Goal: Communication & Community: Answer question/provide support

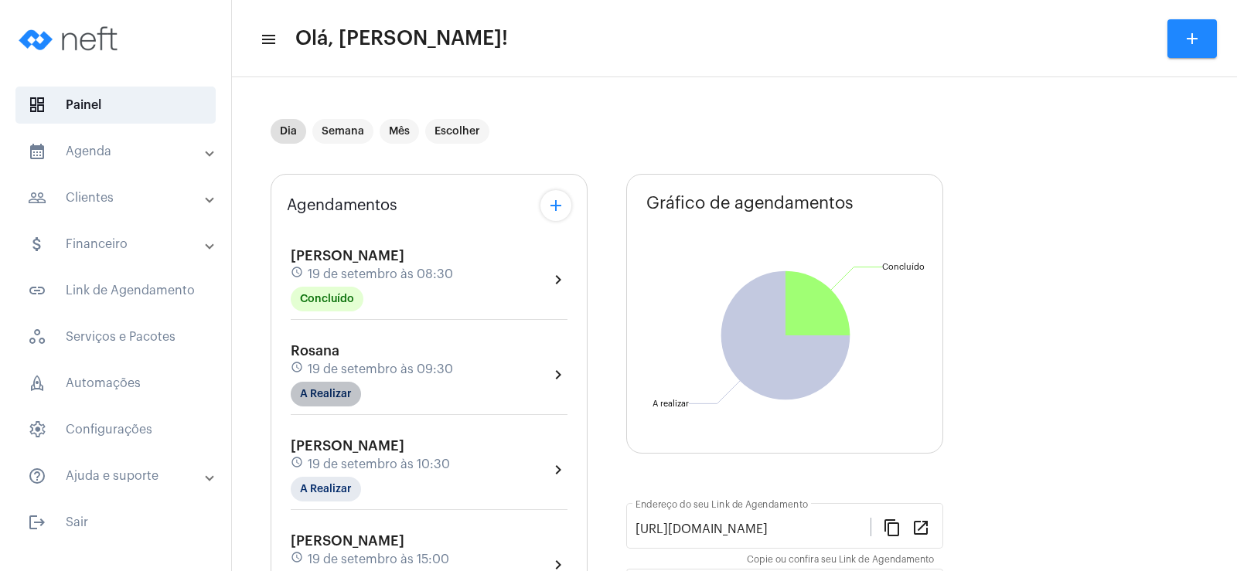
click at [340, 387] on mat-chip "A Realizar" at bounding box center [326, 394] width 70 height 25
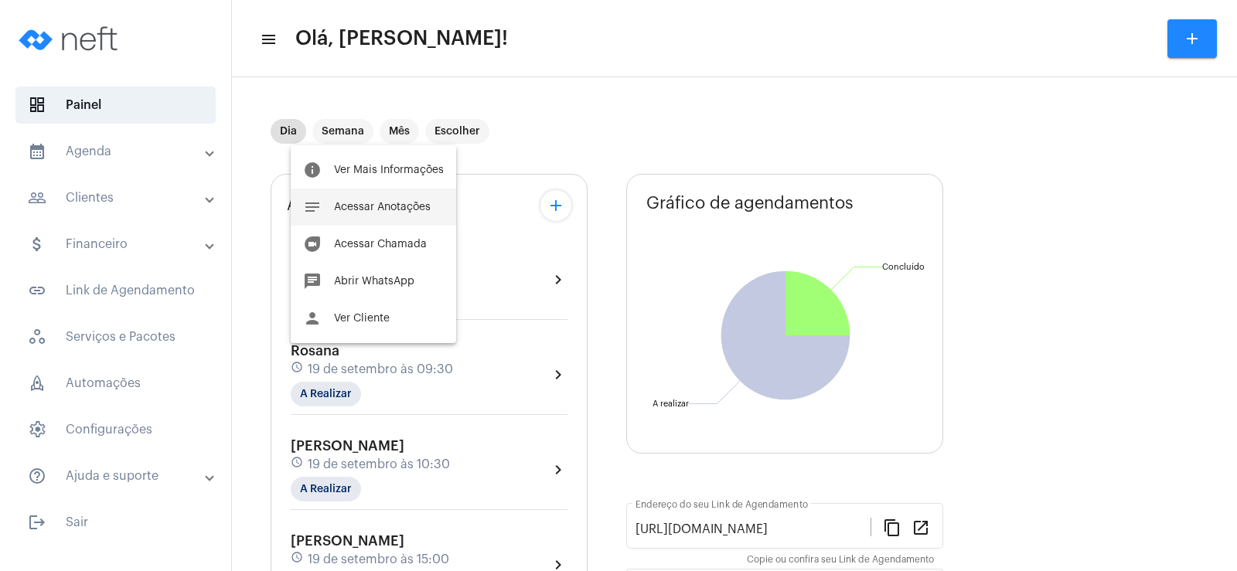
click at [398, 203] on span "Acessar Anotações" at bounding box center [382, 207] width 97 height 11
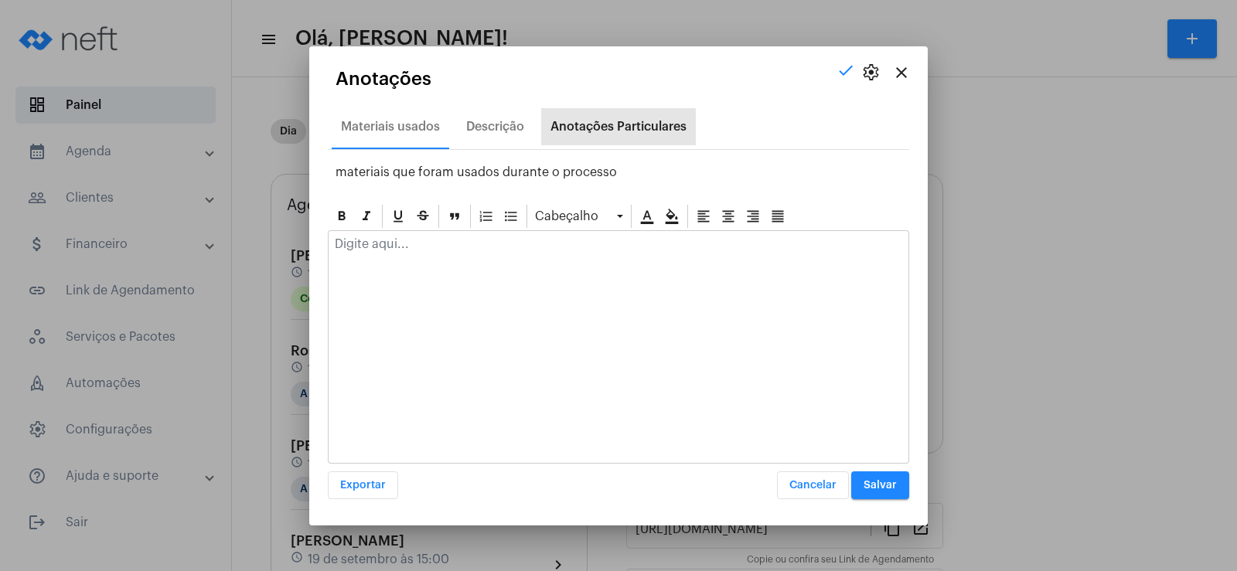
click at [605, 139] on div "Anotações Particulares" at bounding box center [618, 126] width 155 height 37
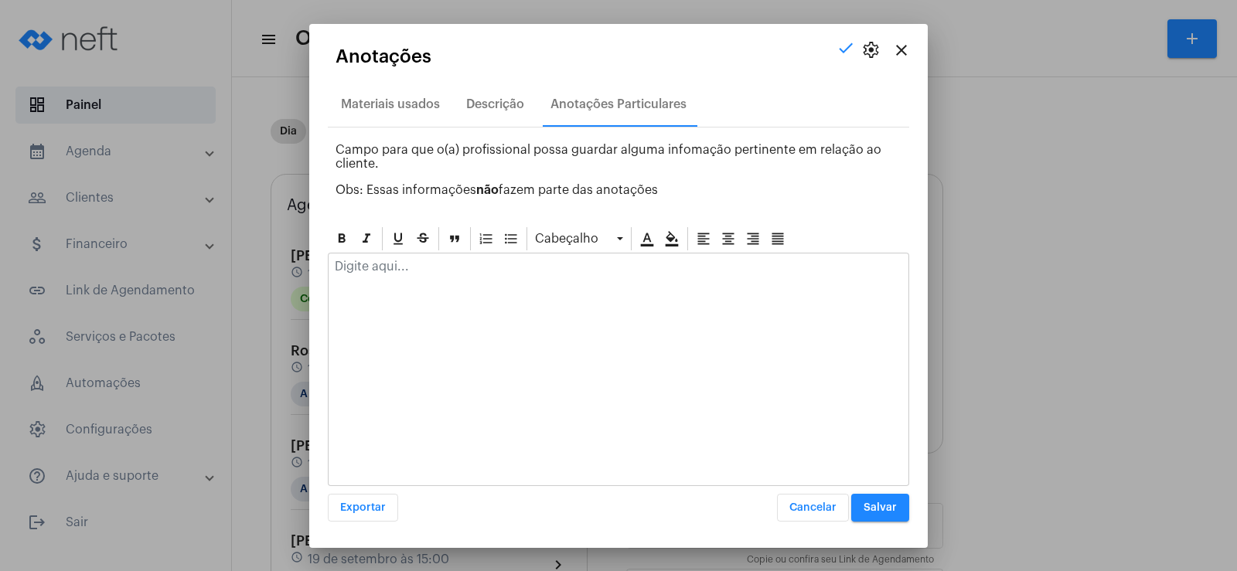
click at [366, 276] on div at bounding box center [619, 271] width 580 height 34
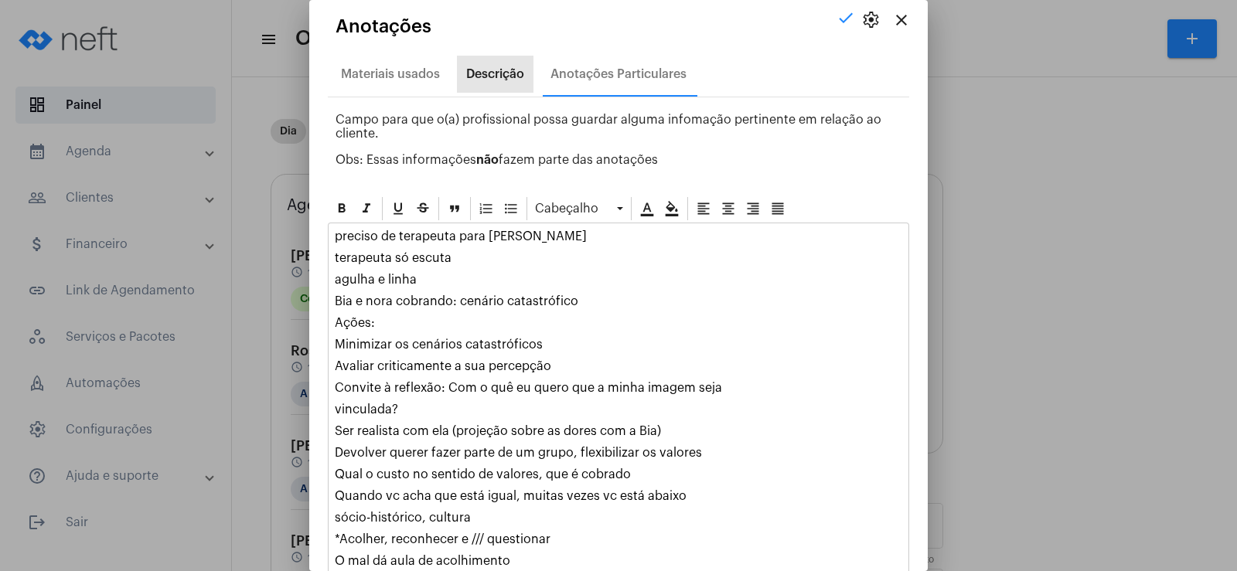
click at [506, 68] on div "Descrição" at bounding box center [495, 74] width 58 height 14
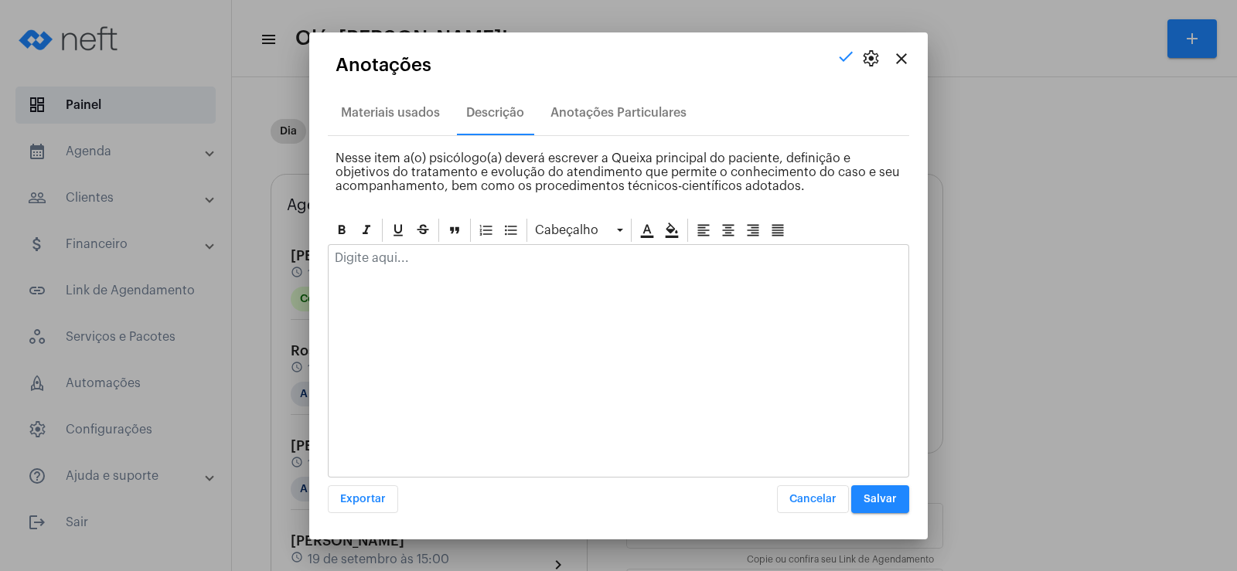
click at [410, 269] on div at bounding box center [619, 262] width 580 height 34
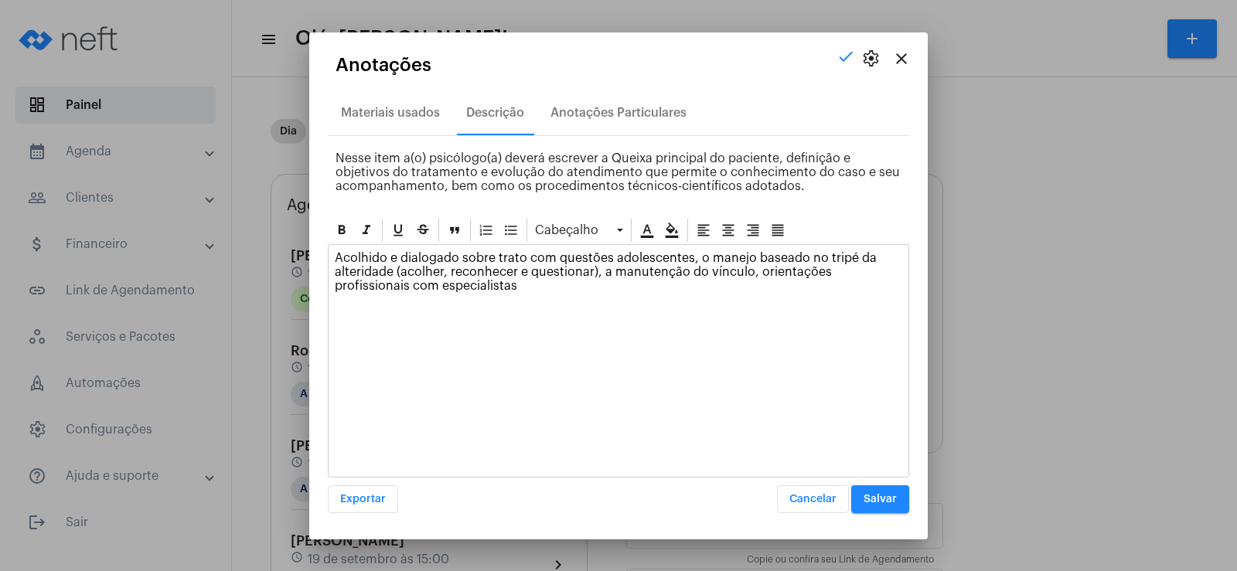
click at [760, 273] on p "Acolhido e dialogado sobre trato com questões adolescentes, o manejo baseado no…" at bounding box center [619, 272] width 568 height 42
drag, startPoint x: 505, startPoint y: 288, endPoint x: 585, endPoint y: 285, distance: 80.5
click at [505, 287] on p "Acolhido e dialogado sobre trato com questões adolescentes, o manejo baseado no…" at bounding box center [619, 272] width 568 height 42
click at [588, 285] on p "Acolhido e dialogado sobre trato com questões adolescentes, o manejo baseado no…" at bounding box center [619, 272] width 568 height 42
click at [793, 274] on p "Acolhido e dialogado sobre trato com questões adolescentes, o manejo baseado no…" at bounding box center [619, 272] width 568 height 42
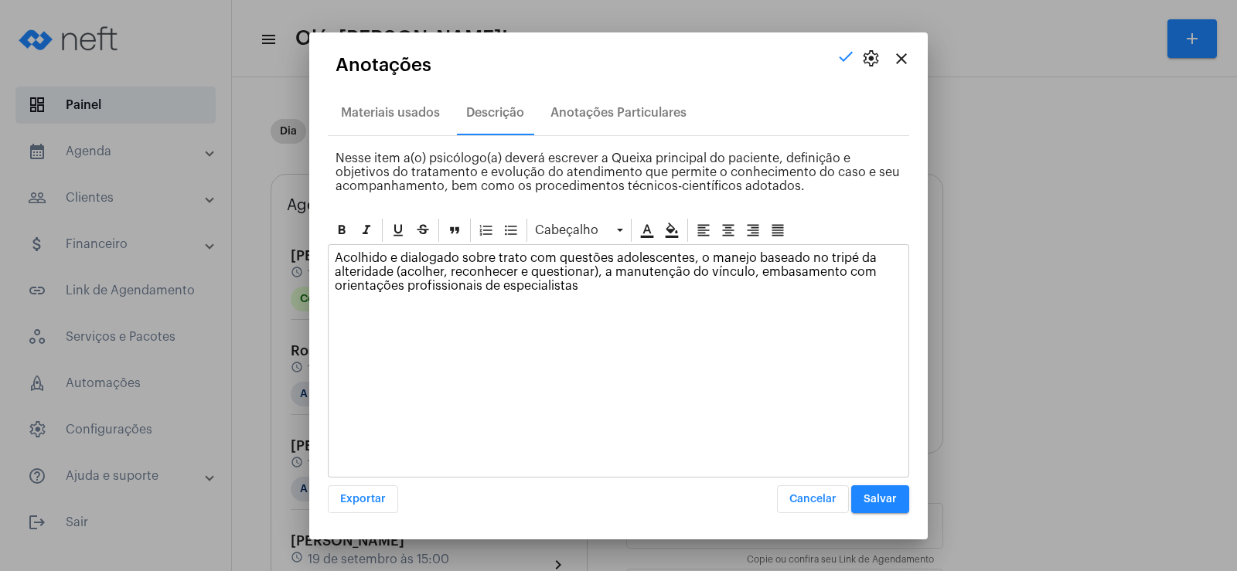
click at [588, 287] on p "Acolhido e dialogado sobre trato com questões adolescentes, o manejo baseado no…" at bounding box center [619, 272] width 568 height 42
click at [581, 107] on div "Anotações Particulares" at bounding box center [619, 113] width 136 height 14
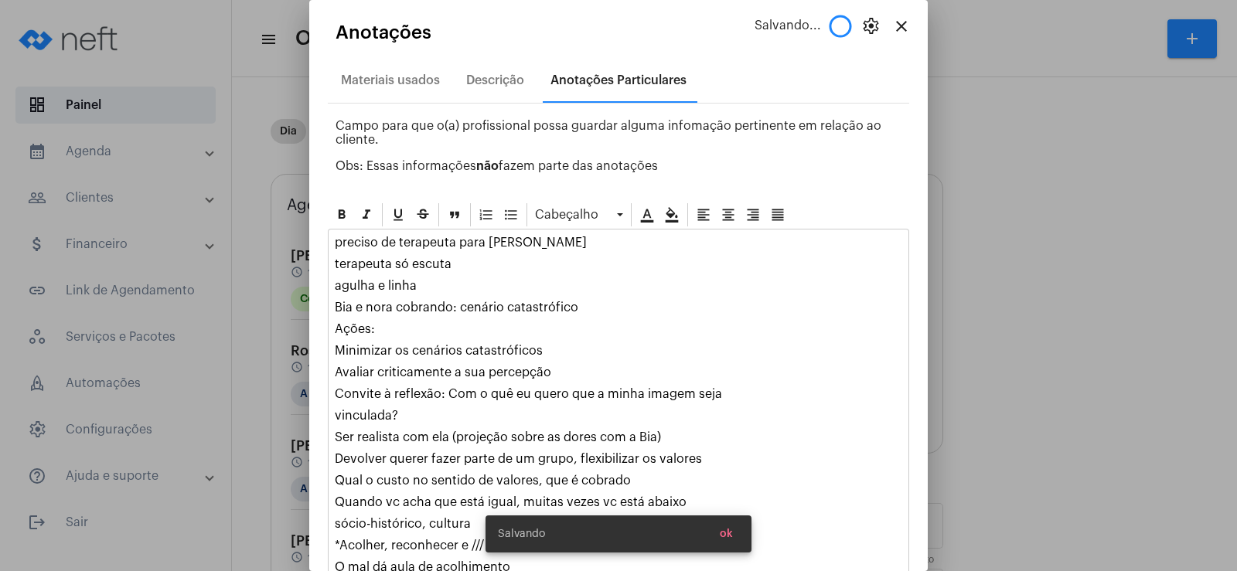
scroll to position [80, 0]
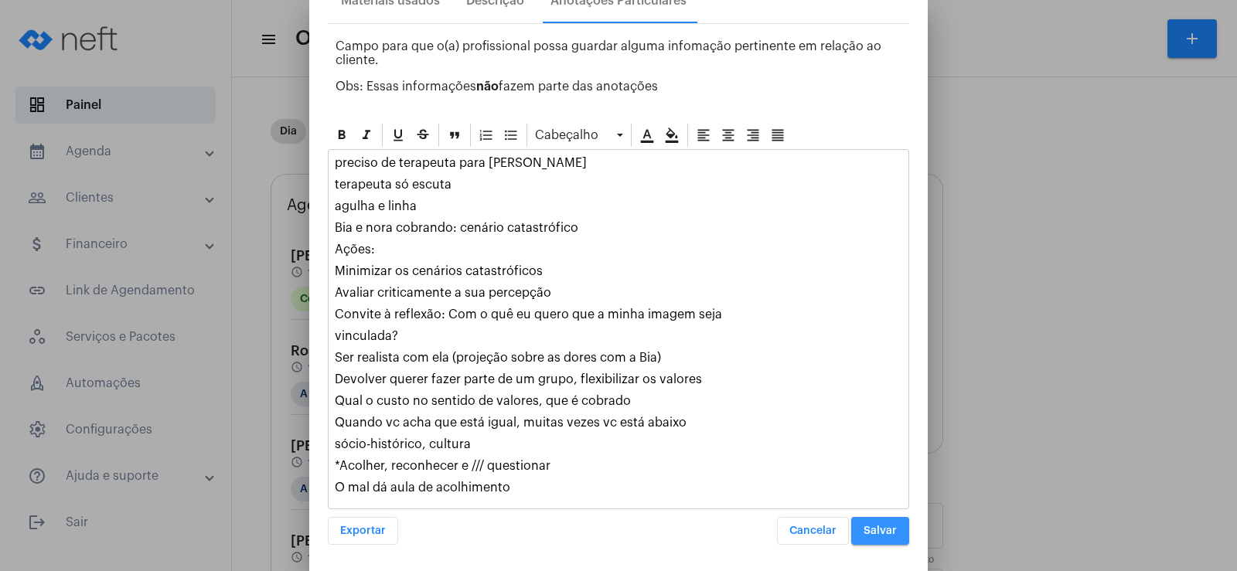
click at [870, 536] on span "Salvar" at bounding box center [880, 531] width 33 height 11
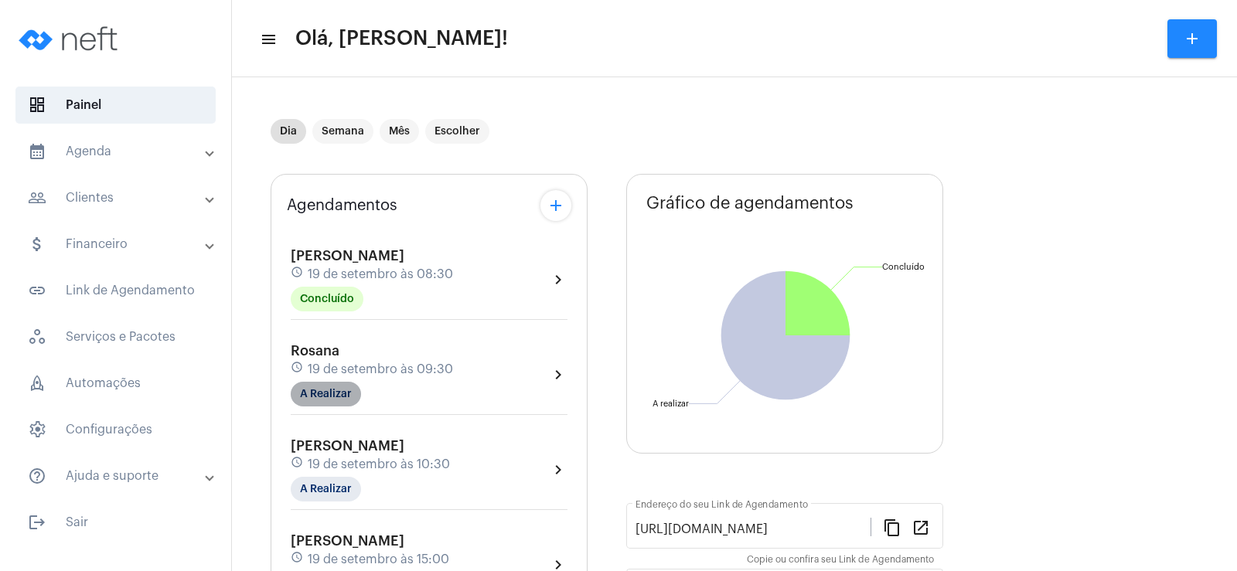
click at [317, 400] on mat-chip "A Realizar" at bounding box center [326, 394] width 70 height 25
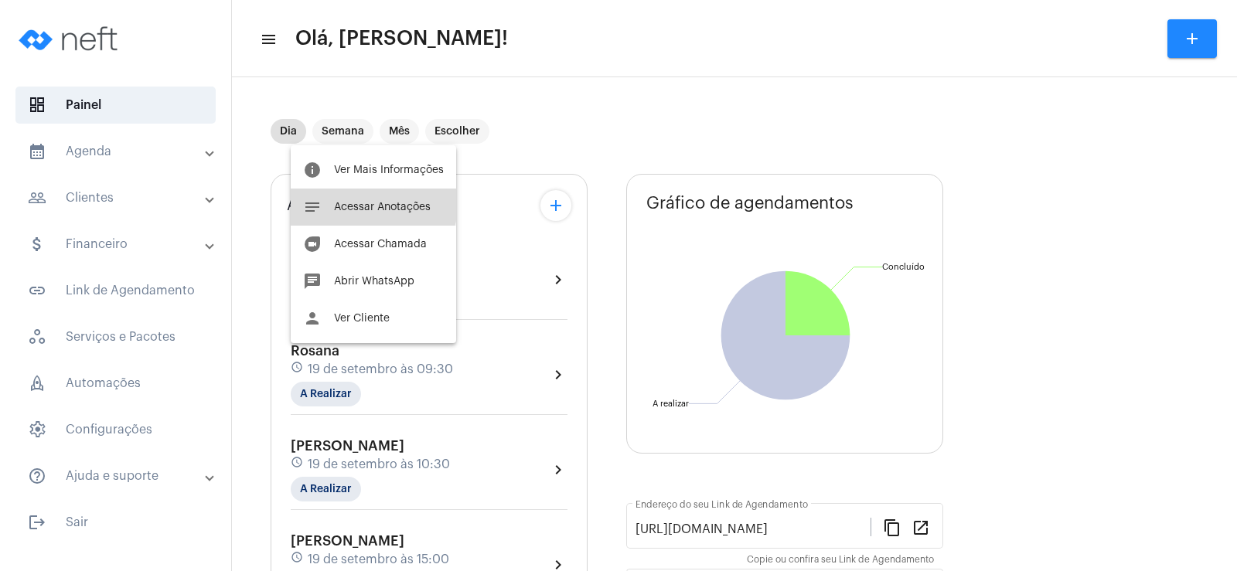
click at [371, 205] on span "Acessar Anotações" at bounding box center [382, 207] width 97 height 11
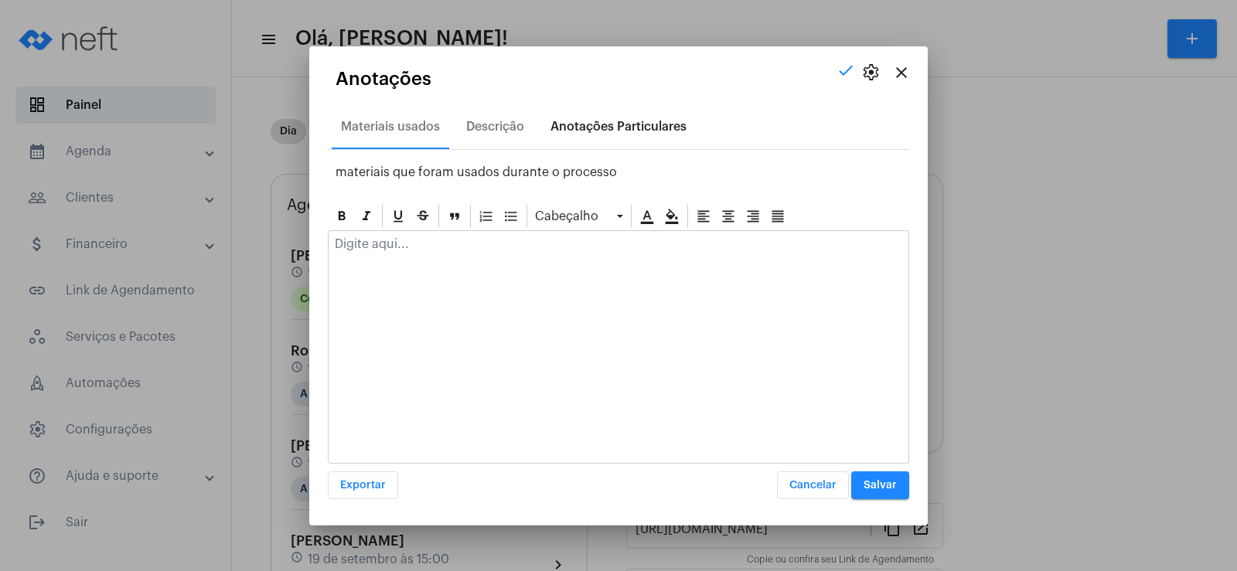
click at [623, 132] on div "Anotações Particulares" at bounding box center [619, 127] width 136 height 14
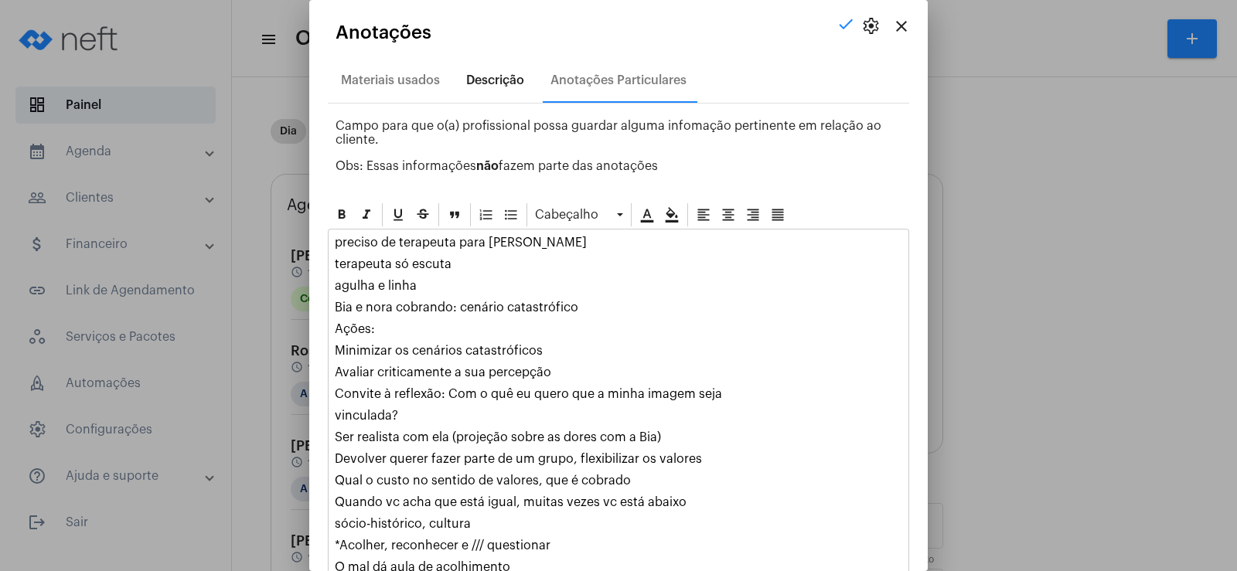
click at [479, 73] on div "Descrição" at bounding box center [495, 80] width 58 height 14
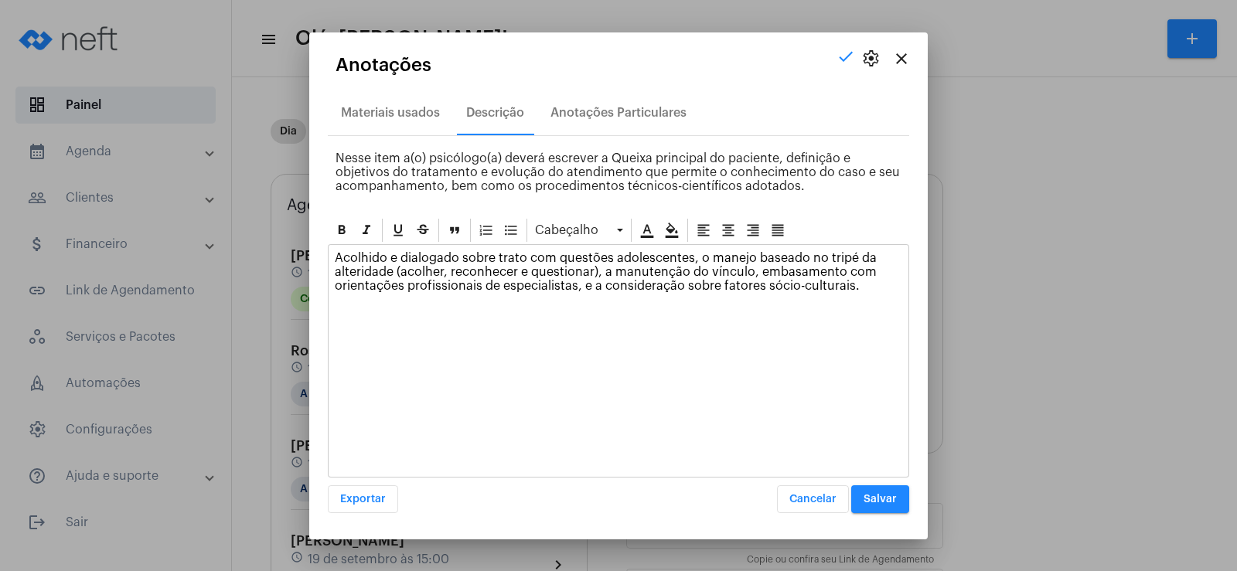
click at [882, 497] on span "Salvar" at bounding box center [880, 499] width 33 height 11
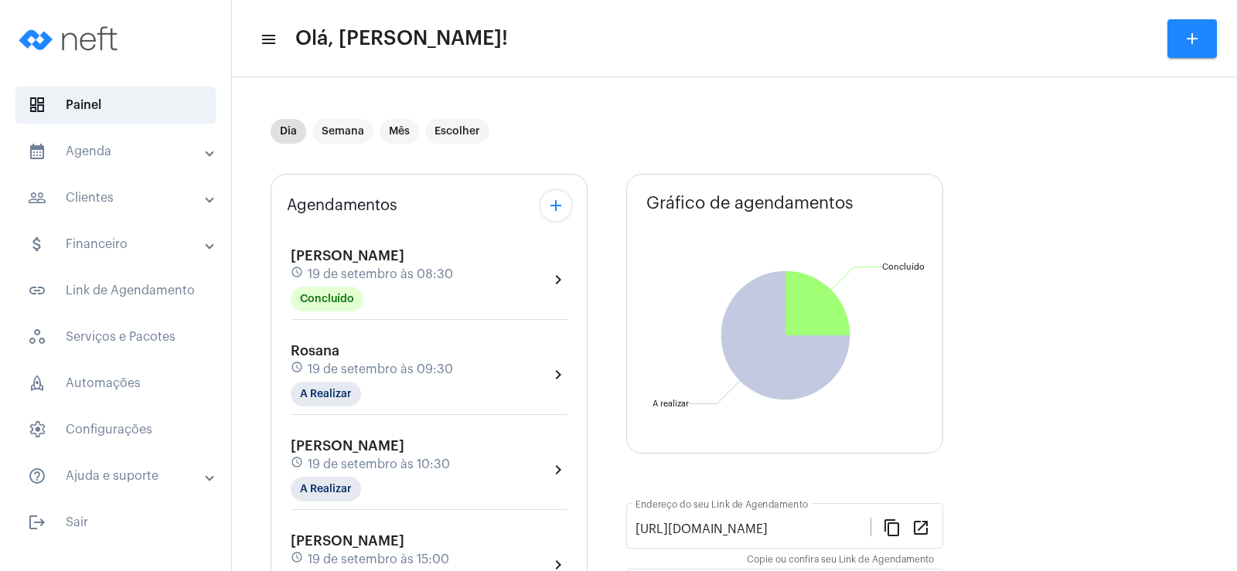
click at [312, 407] on div "Rosana schedule [DATE] 09:30 A Realizar chevron_right" at bounding box center [429, 379] width 285 height 80
click at [323, 393] on mat-chip "A Realizar" at bounding box center [326, 394] width 70 height 25
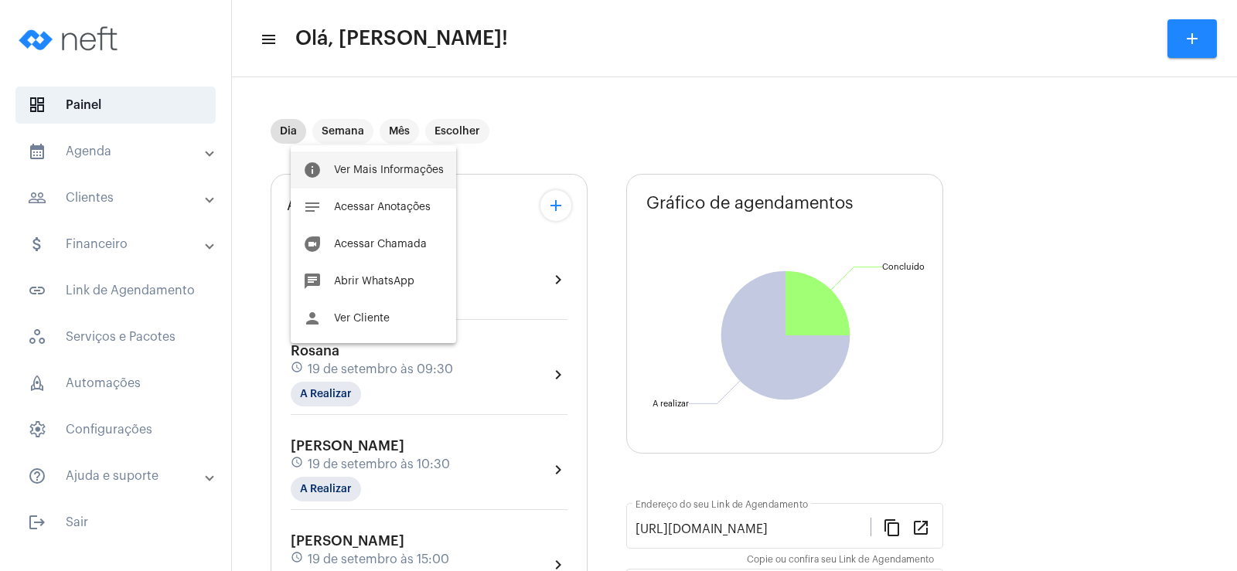
click at [395, 174] on span "Ver Mais Informações" at bounding box center [389, 170] width 110 height 11
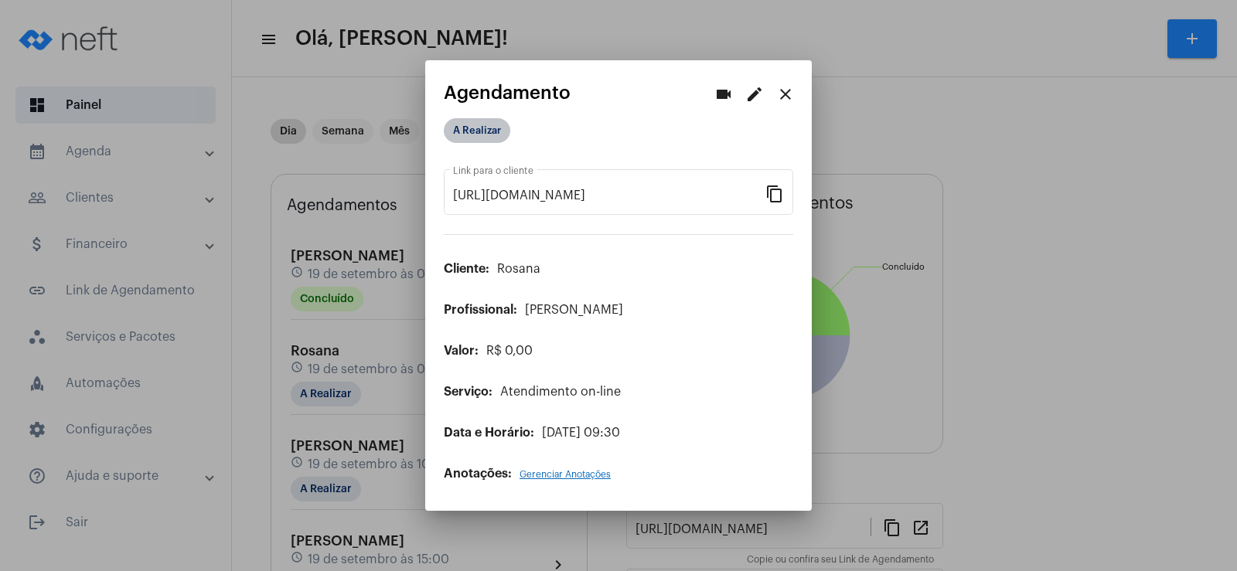
click at [484, 131] on mat-chip "A Realizar" at bounding box center [477, 130] width 67 height 25
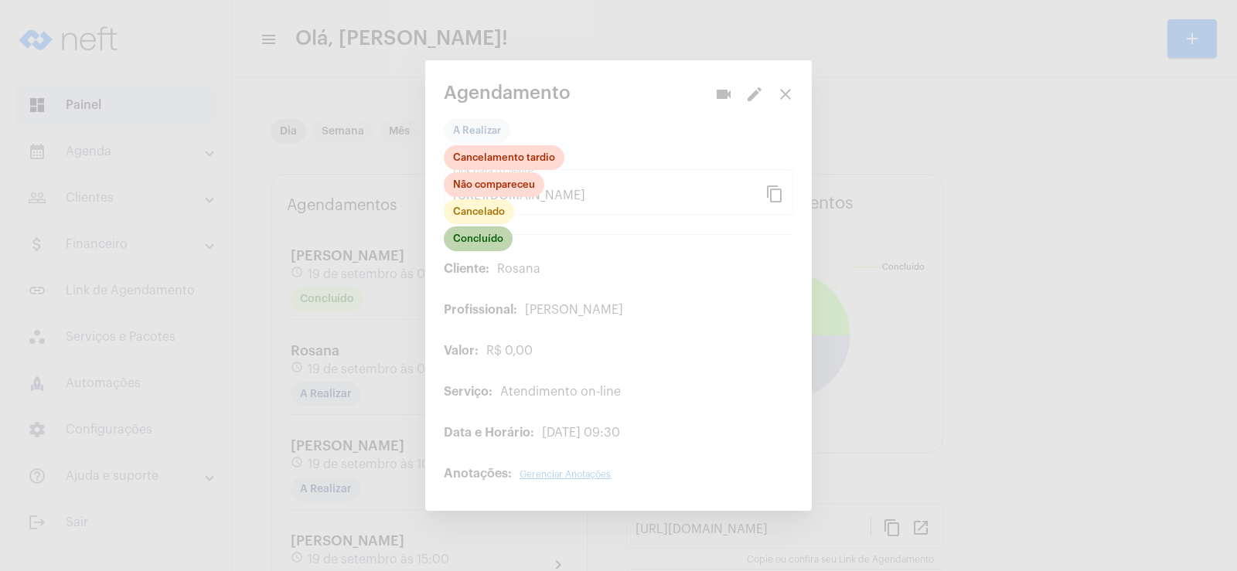
click at [480, 237] on mat-chip "Concluído" at bounding box center [478, 239] width 69 height 25
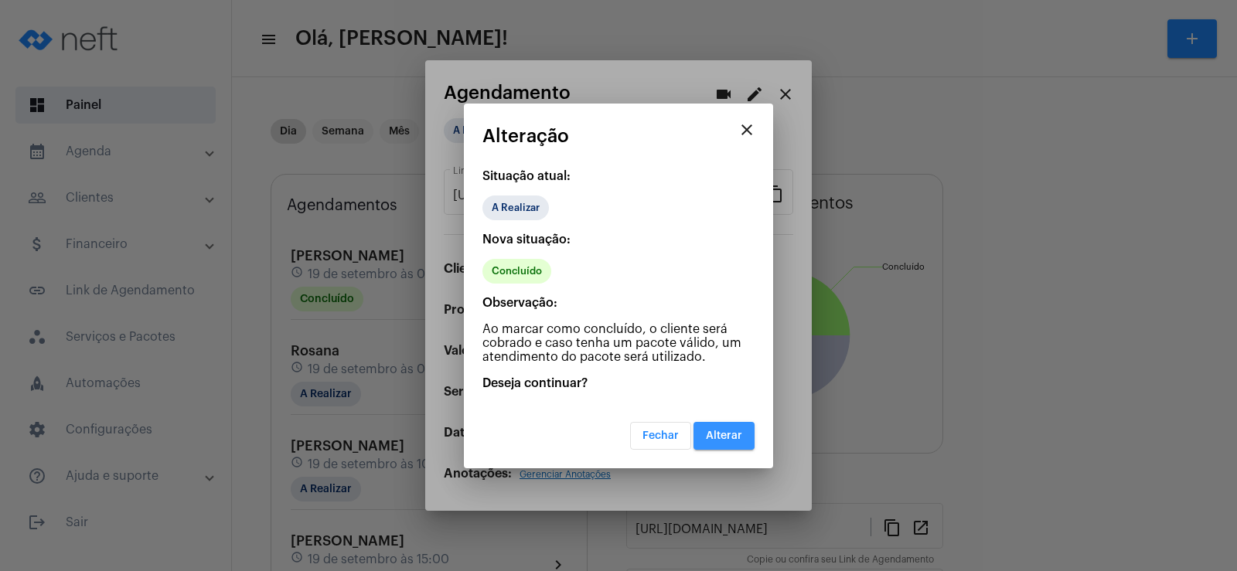
click at [748, 435] on button "Alterar" at bounding box center [724, 436] width 61 height 28
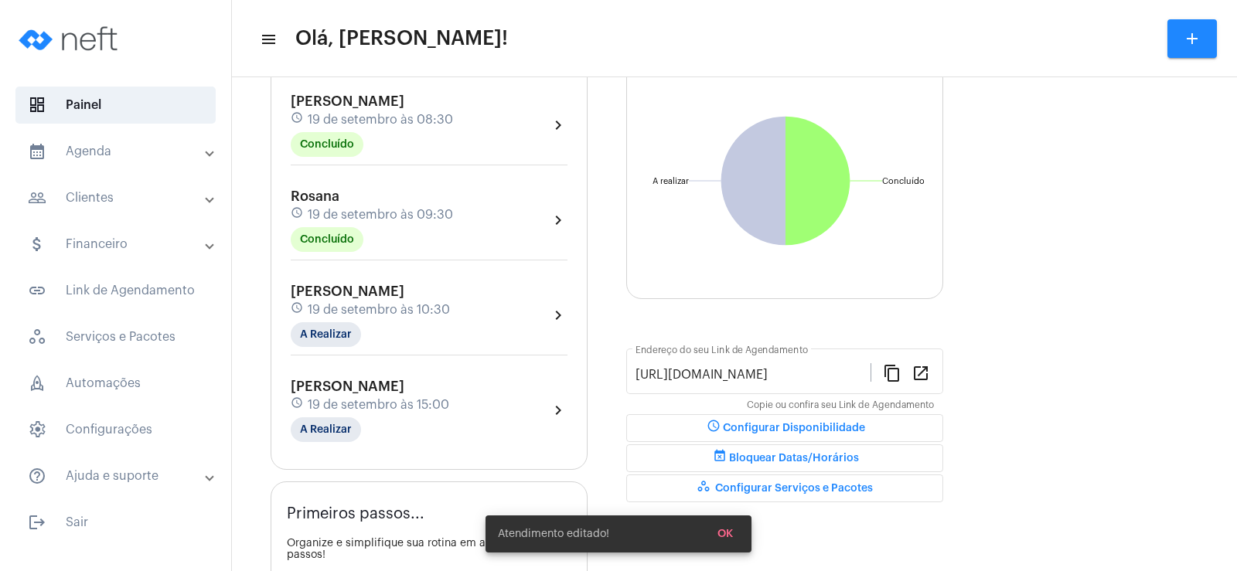
scroll to position [77, 0]
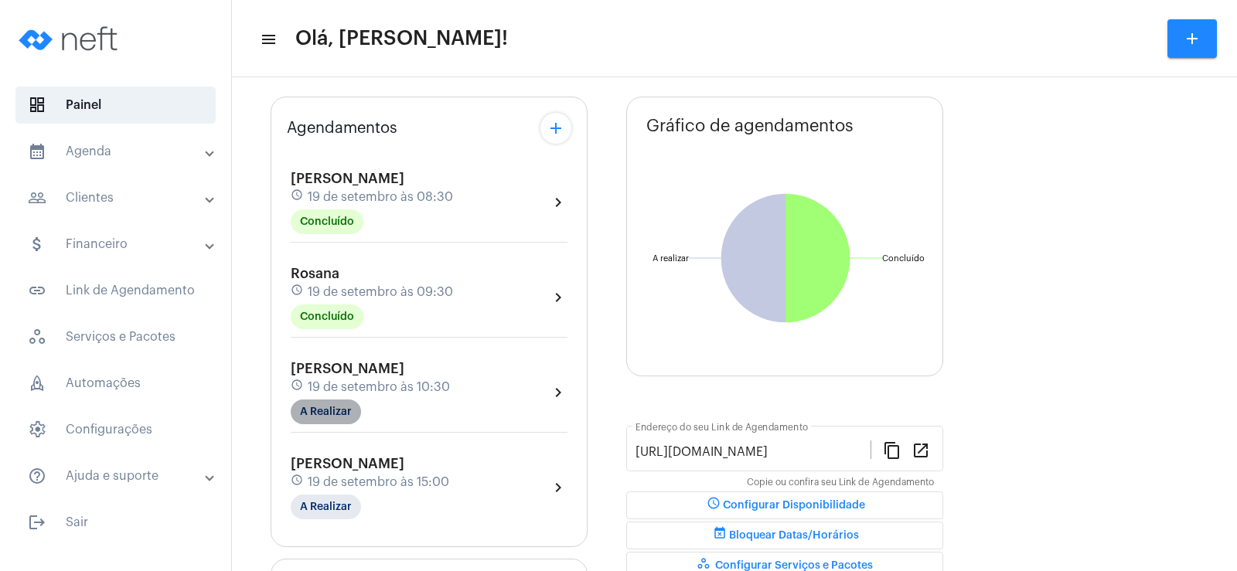
click at [329, 410] on mat-chip "A Realizar" at bounding box center [326, 412] width 70 height 25
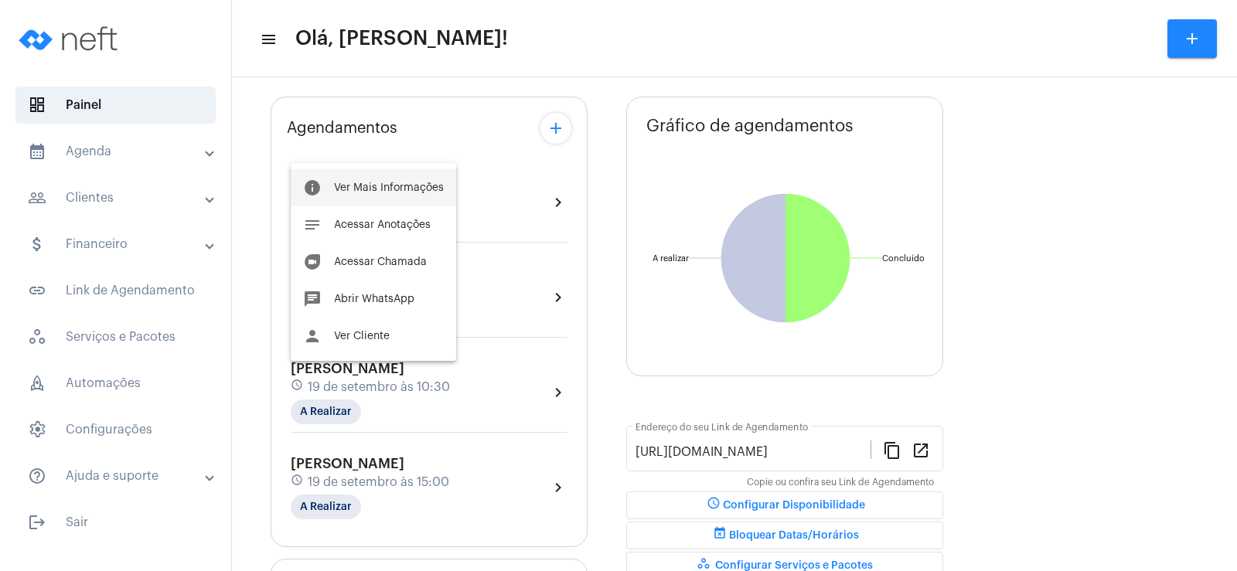
click at [404, 176] on button "info Ver Mais Informações" at bounding box center [373, 187] width 165 height 37
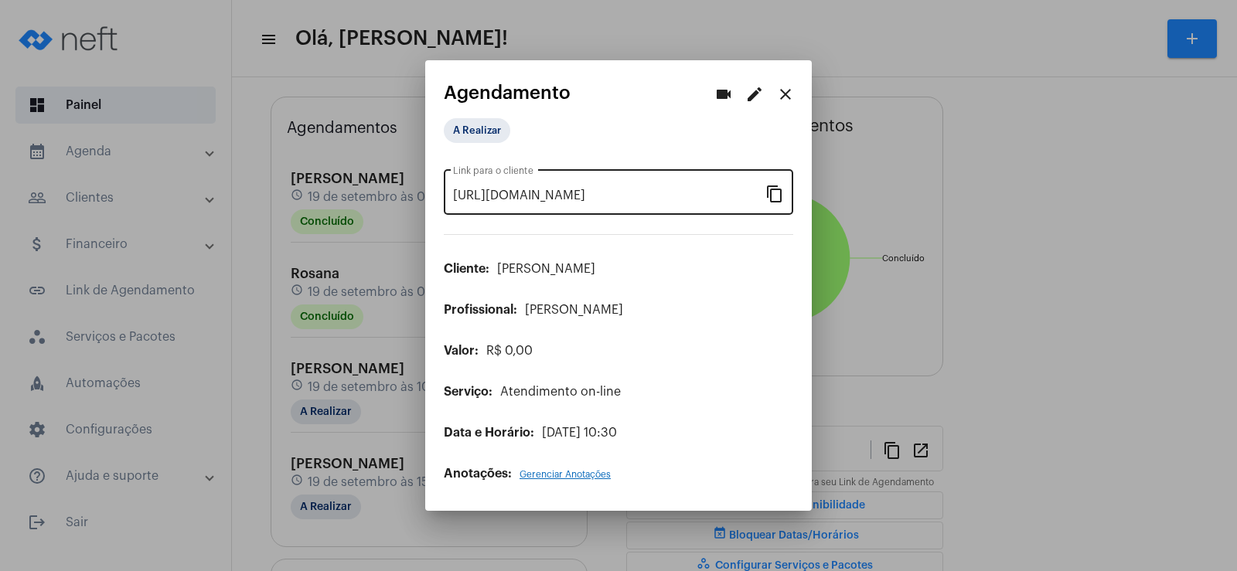
click at [774, 193] on mat-icon "content_copy" at bounding box center [775, 193] width 19 height 19
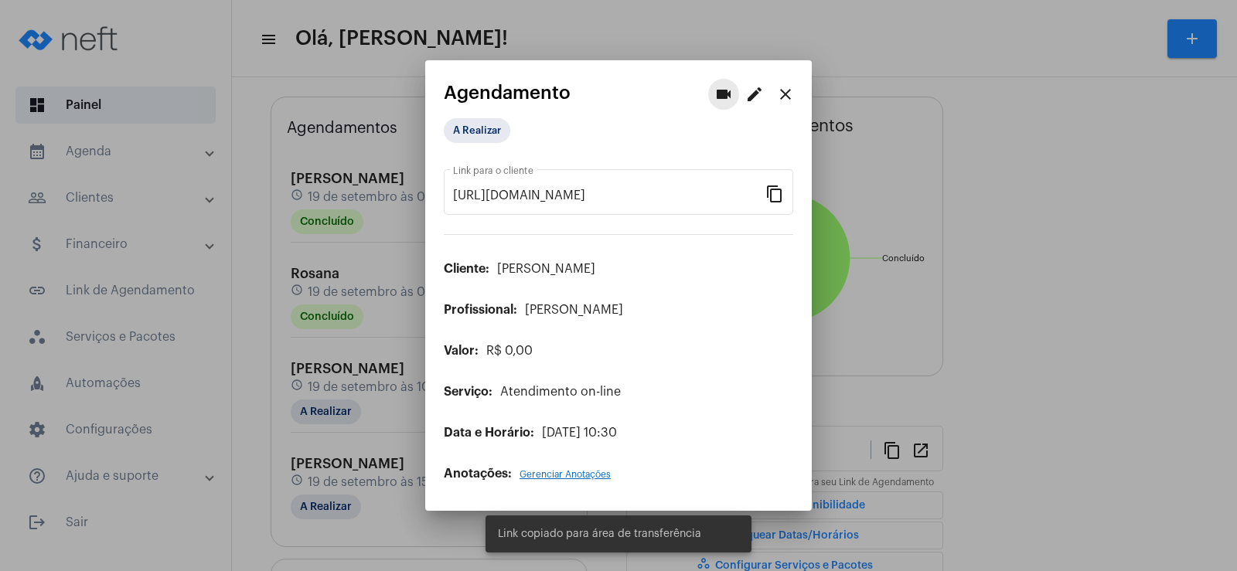
click at [726, 100] on mat-icon "videocam" at bounding box center [724, 94] width 19 height 19
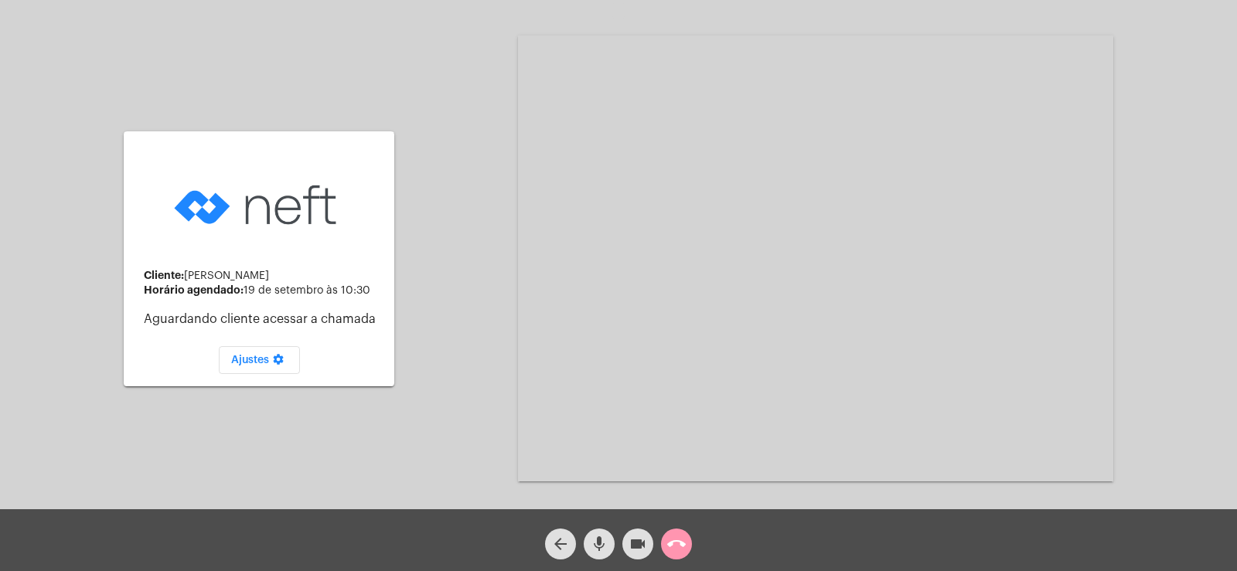
click at [597, 543] on mat-icon "mic" at bounding box center [599, 544] width 19 height 19
click at [633, 547] on mat-icon "videocam" at bounding box center [638, 544] width 19 height 19
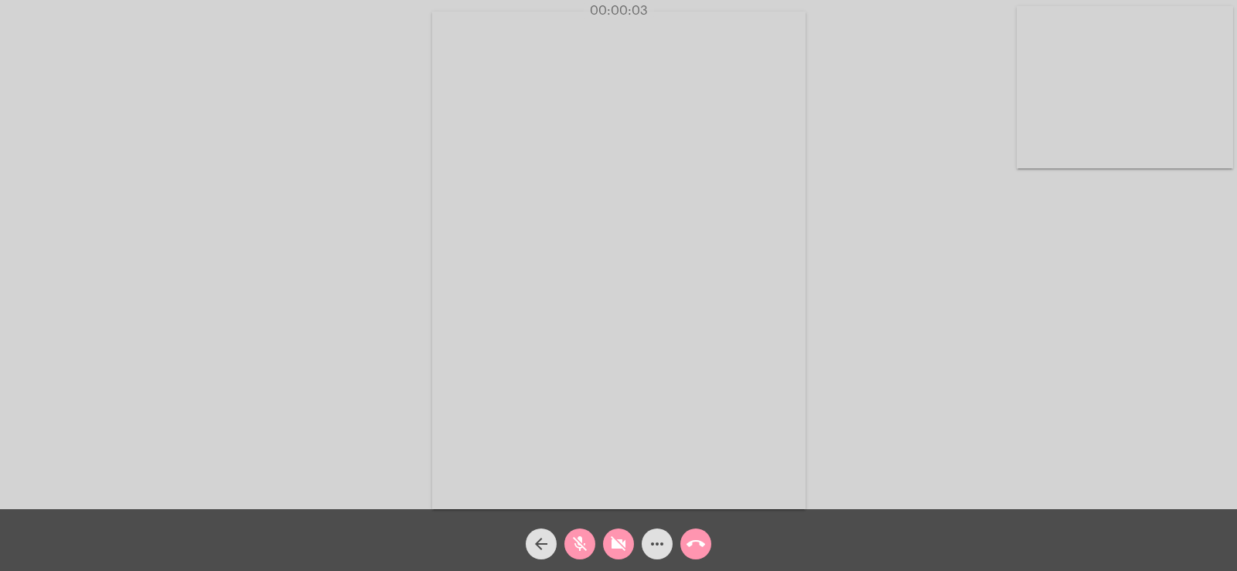
click at [567, 551] on button "mic_off" at bounding box center [580, 544] width 31 height 31
click at [614, 545] on mat-icon "videocam_off" at bounding box center [618, 544] width 19 height 19
click at [668, 535] on button "more_horiz" at bounding box center [657, 544] width 31 height 31
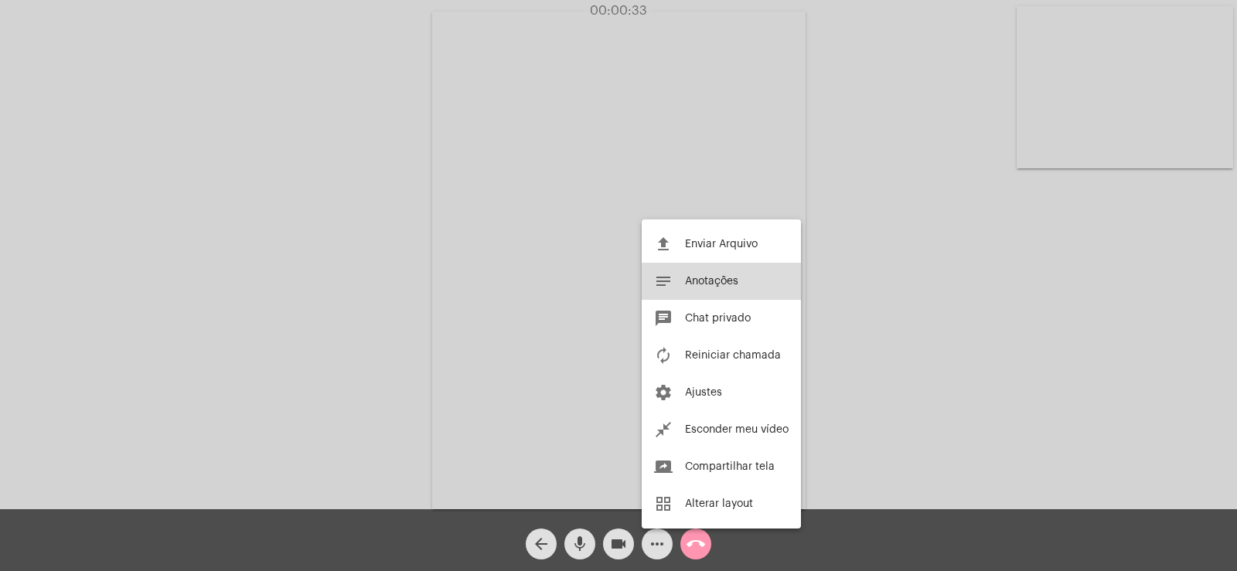
click at [706, 271] on button "notes Anotações" at bounding box center [721, 281] width 159 height 37
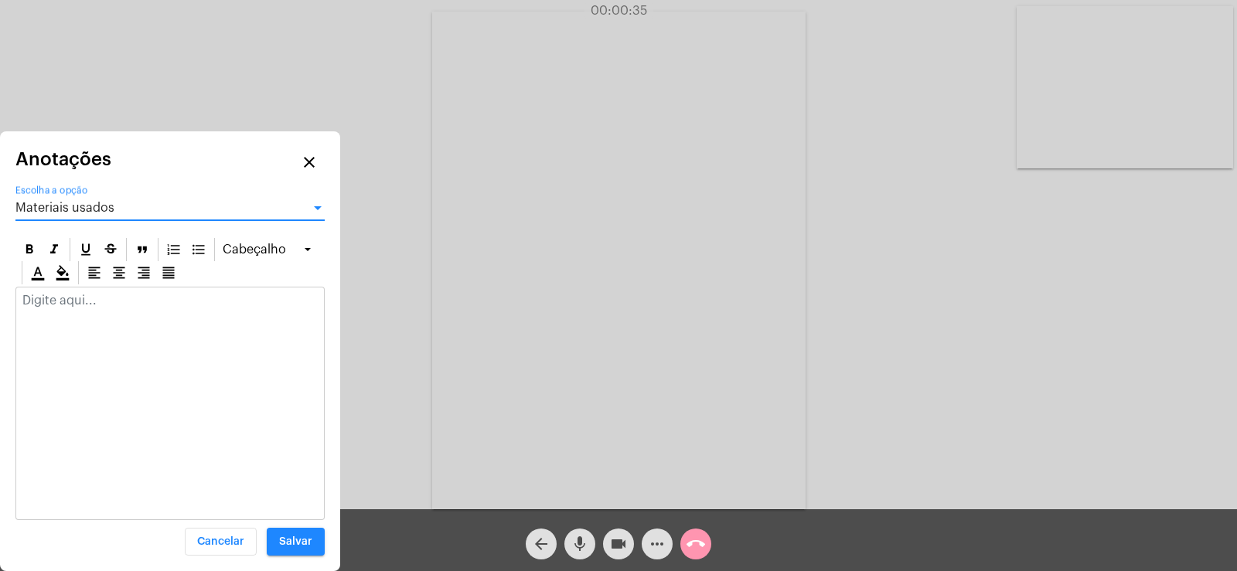
click at [56, 203] on span "Materiais usados" at bounding box center [64, 208] width 99 height 12
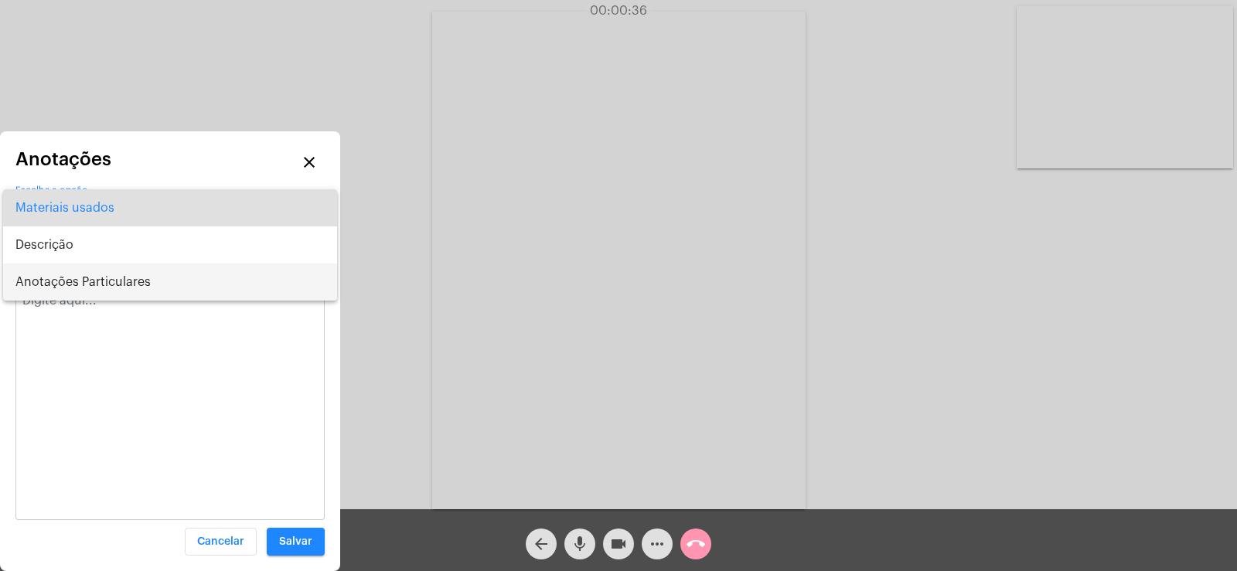
click at [74, 286] on span "Anotações Particulares" at bounding box center [169, 282] width 309 height 37
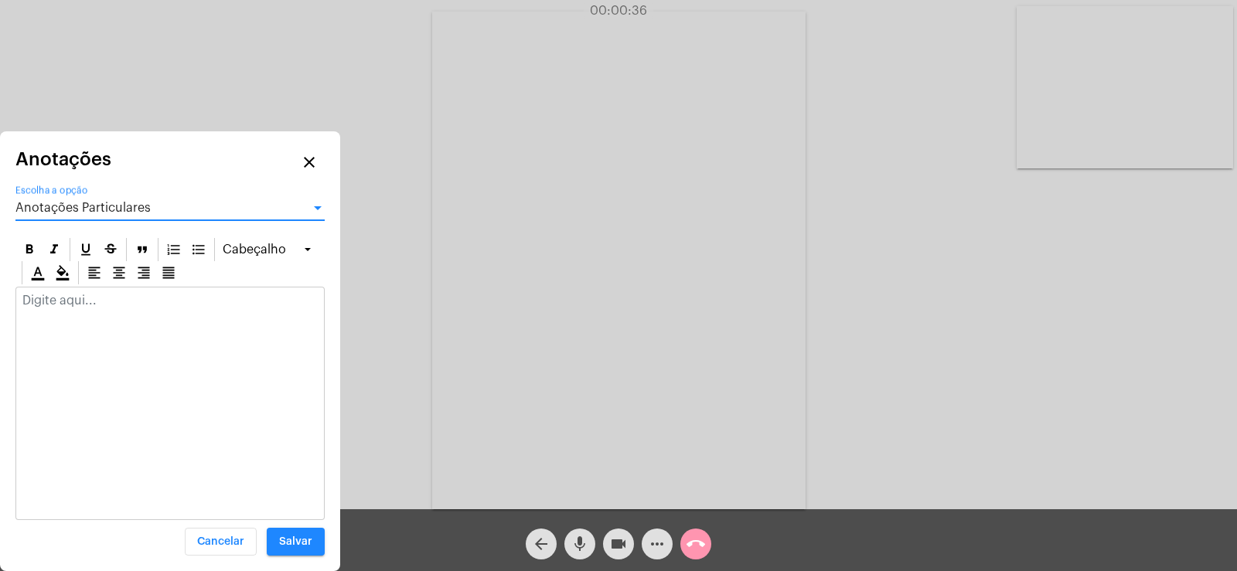
click at [54, 317] on div at bounding box center [170, 305] width 308 height 34
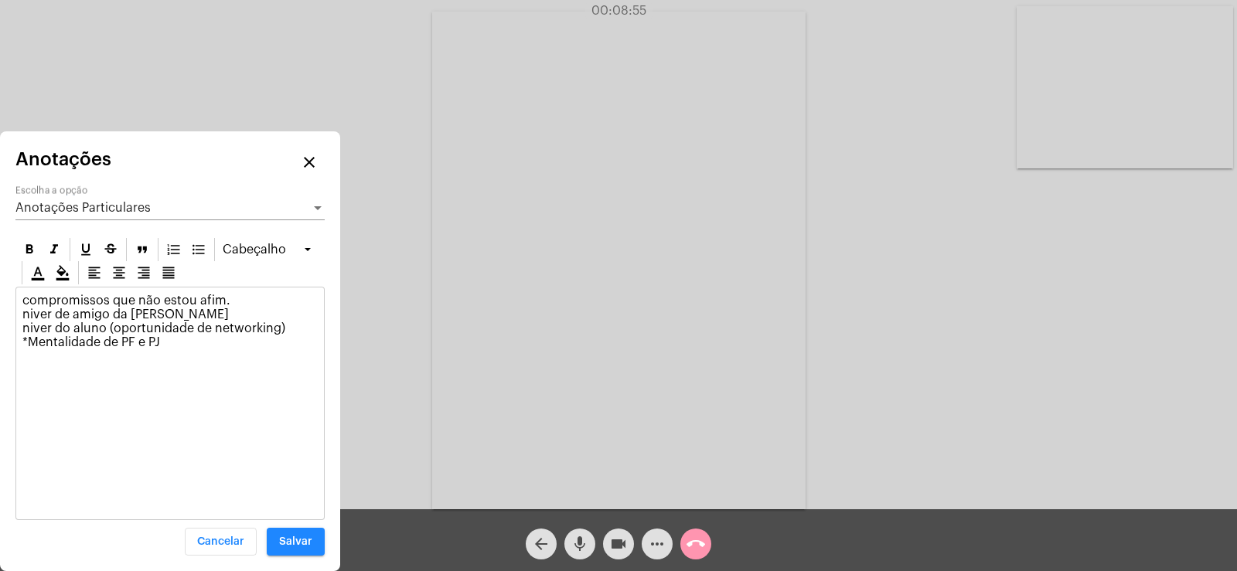
click at [171, 309] on p "compromissos que não estou afim. niver de amigo da Rafa niver do aluno (oportun…" at bounding box center [169, 322] width 295 height 56
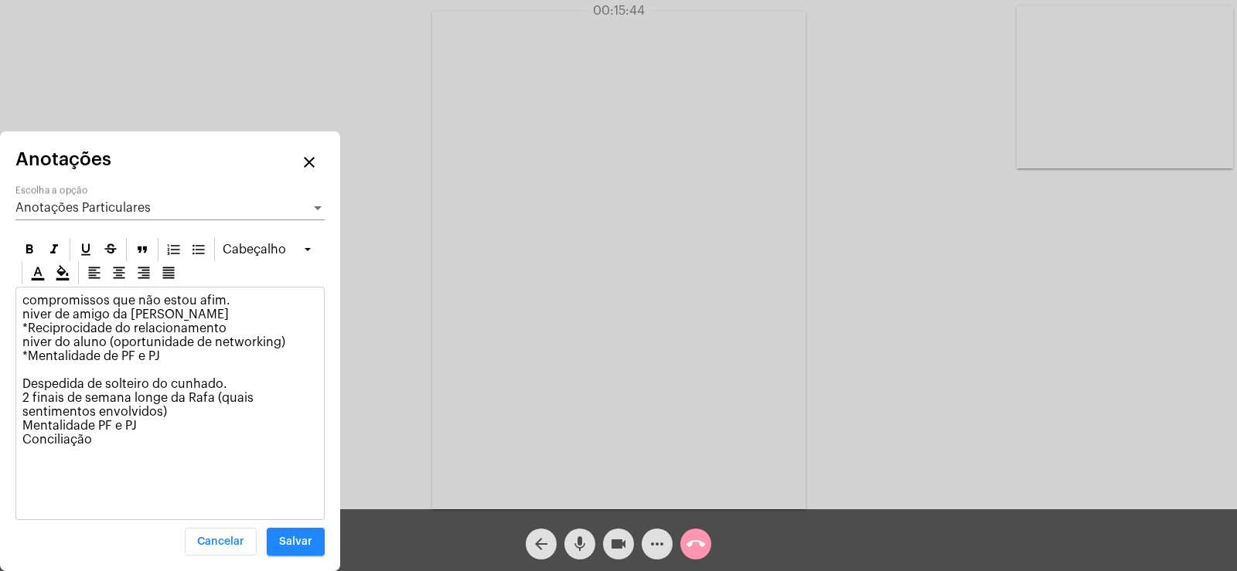
drag, startPoint x: 155, startPoint y: 415, endPoint x: 191, endPoint y: 395, distance: 40.9
click at [155, 414] on p "compromissos que não estou afim. niver de amigo da [PERSON_NAME] *Reciprocidade…" at bounding box center [169, 370] width 295 height 153
click at [227, 382] on p "compromissos que não estou afim. niver de amigo da [PERSON_NAME] *Reciprocidade…" at bounding box center [169, 384] width 295 height 181
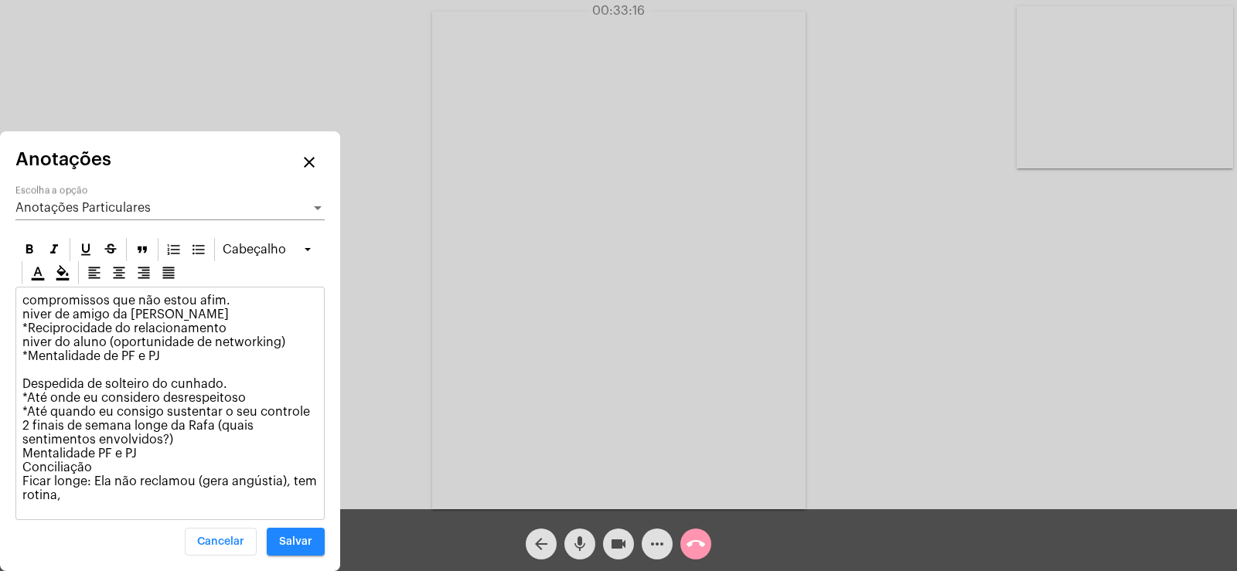
click at [49, 216] on div "Anotações Particulares Escolha a opção" at bounding box center [169, 203] width 309 height 35
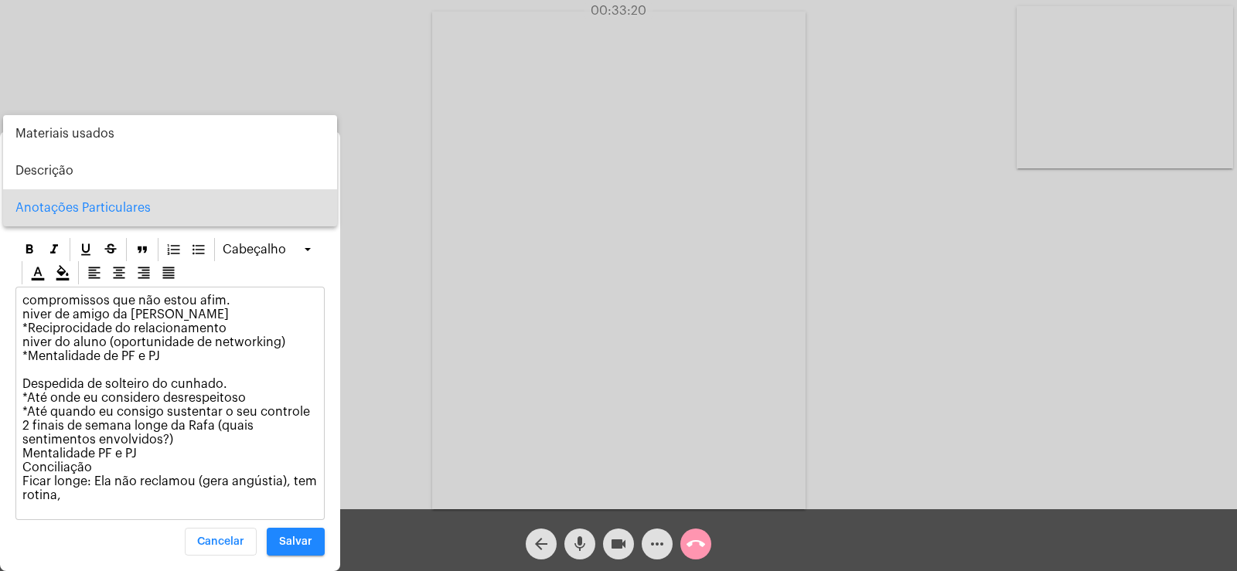
click at [77, 496] on div at bounding box center [618, 285] width 1237 height 571
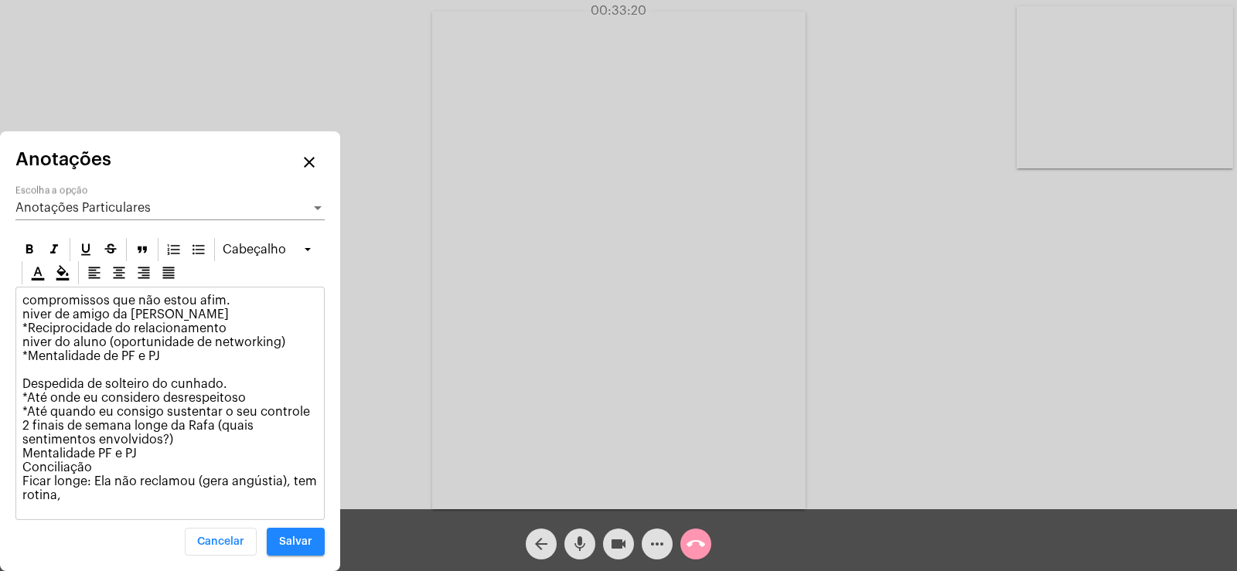
click at [65, 493] on p "compromissos que não estou afim. niver de amigo da [PERSON_NAME] *Reciprocidade…" at bounding box center [169, 398] width 295 height 209
drag, startPoint x: 28, startPoint y: 398, endPoint x: 309, endPoint y: 411, distance: 281.0
click at [309, 411] on p "compromissos que não estou afim. niver de amigo da [PERSON_NAME] *Reciprocidade…" at bounding box center [169, 398] width 295 height 209
click at [29, 415] on p "compromissos que não estou afim. niver de amigo da [PERSON_NAME] *Reciprocidade…" at bounding box center [169, 398] width 295 height 209
click at [79, 210] on span "Anotações Particulares" at bounding box center [82, 208] width 135 height 12
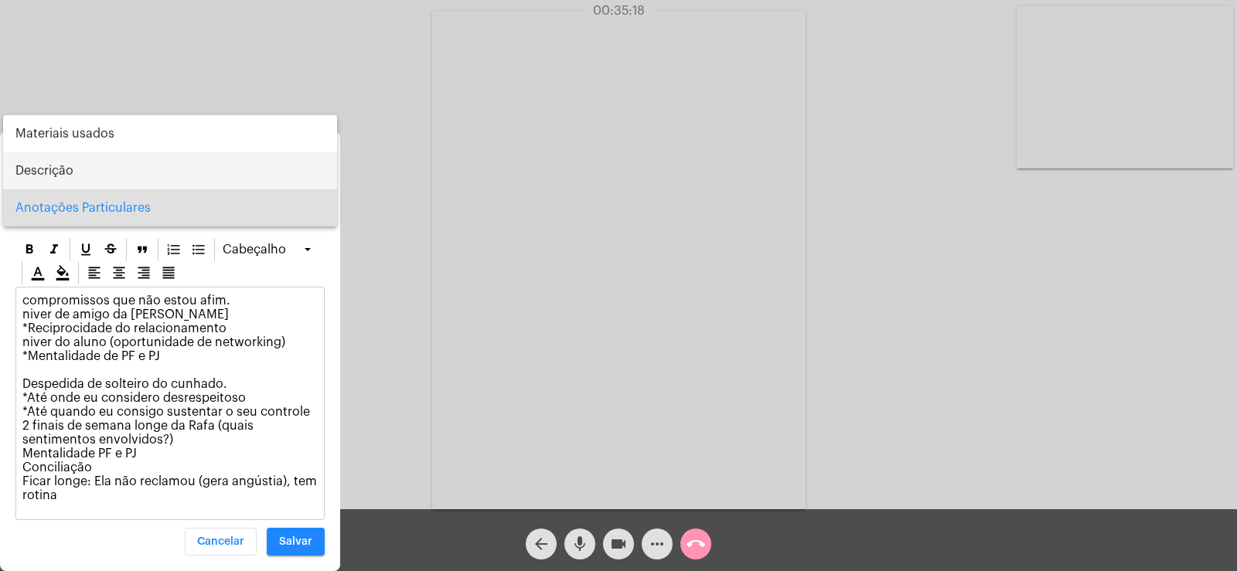
click at [63, 169] on span "Descrição" at bounding box center [169, 170] width 309 height 37
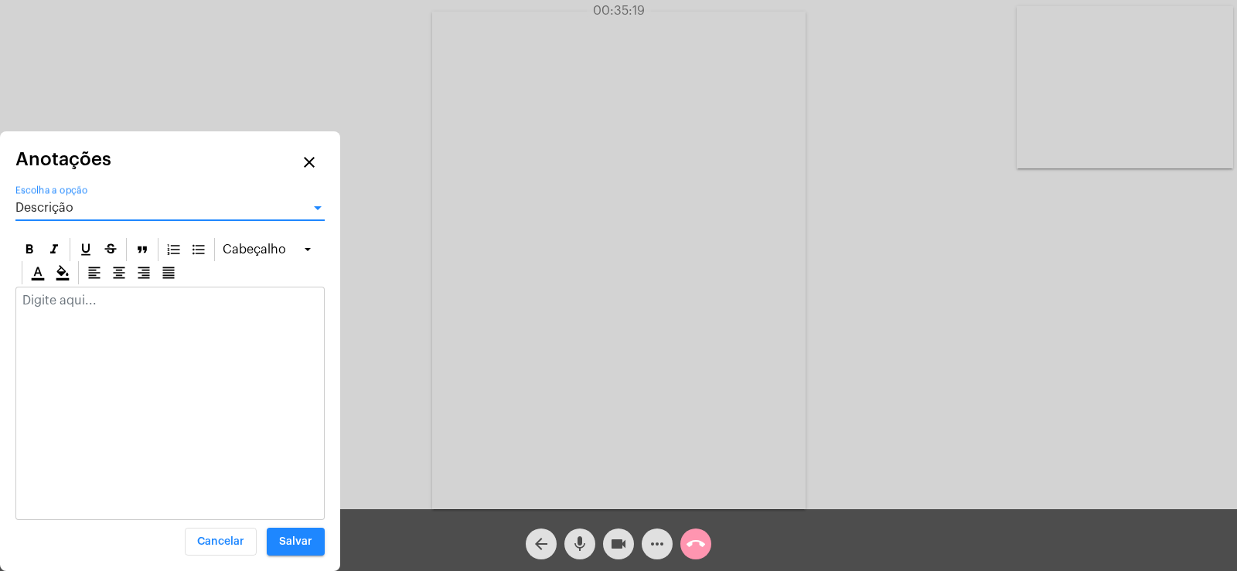
click at [58, 318] on div at bounding box center [170, 305] width 308 height 34
click at [89, 213] on div "Descrição" at bounding box center [162, 208] width 295 height 14
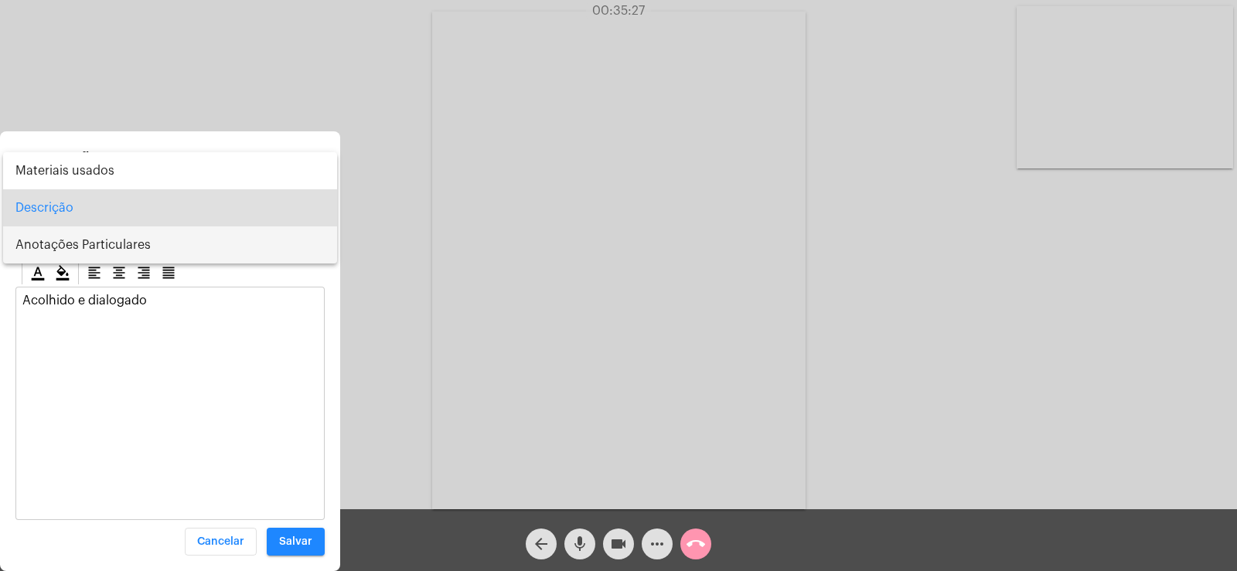
click at [92, 258] on span "Anotações Particulares" at bounding box center [169, 245] width 309 height 37
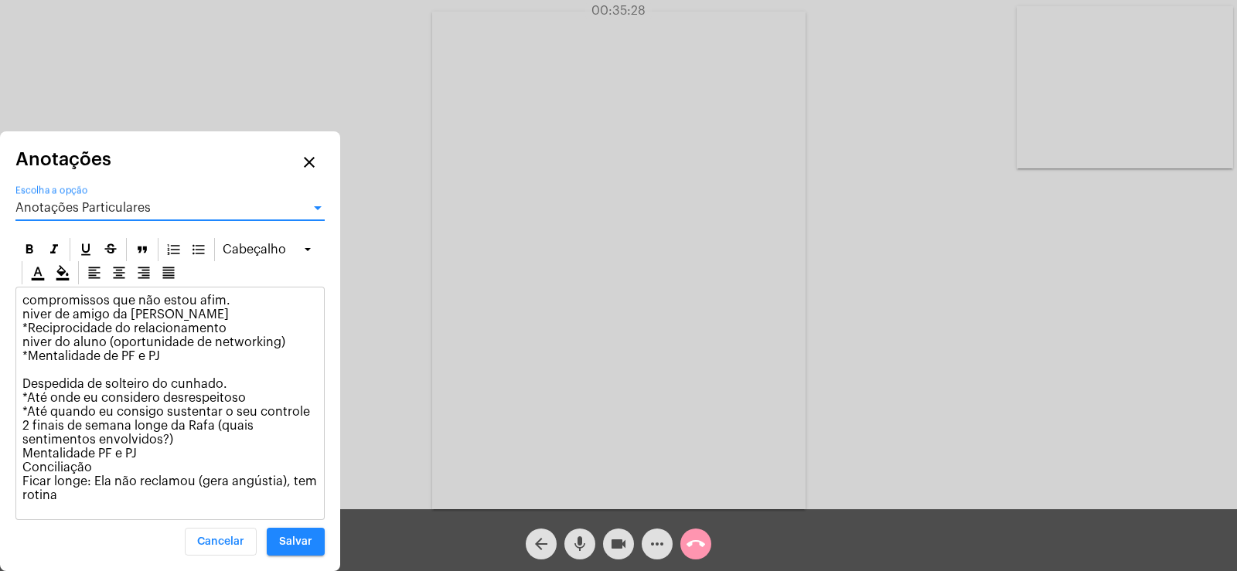
click at [93, 493] on p "compromissos que não estou afim. niver de amigo da [PERSON_NAME] *Reciprocidade…" at bounding box center [169, 398] width 295 height 209
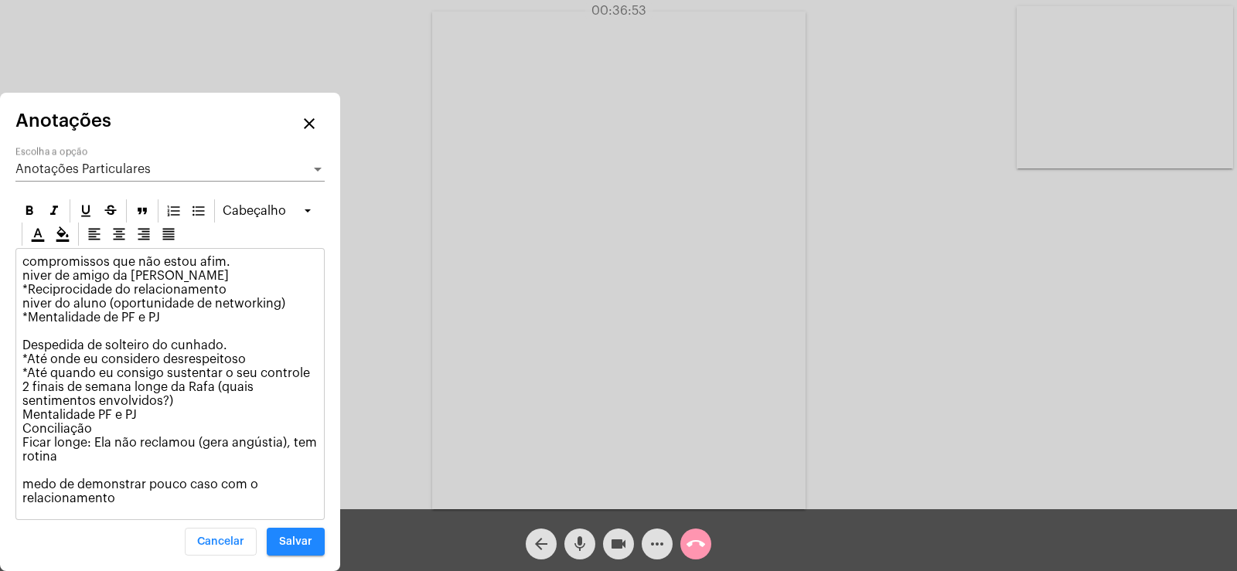
click at [107, 159] on div "Anotações Particulares Escolha a opção" at bounding box center [169, 164] width 309 height 35
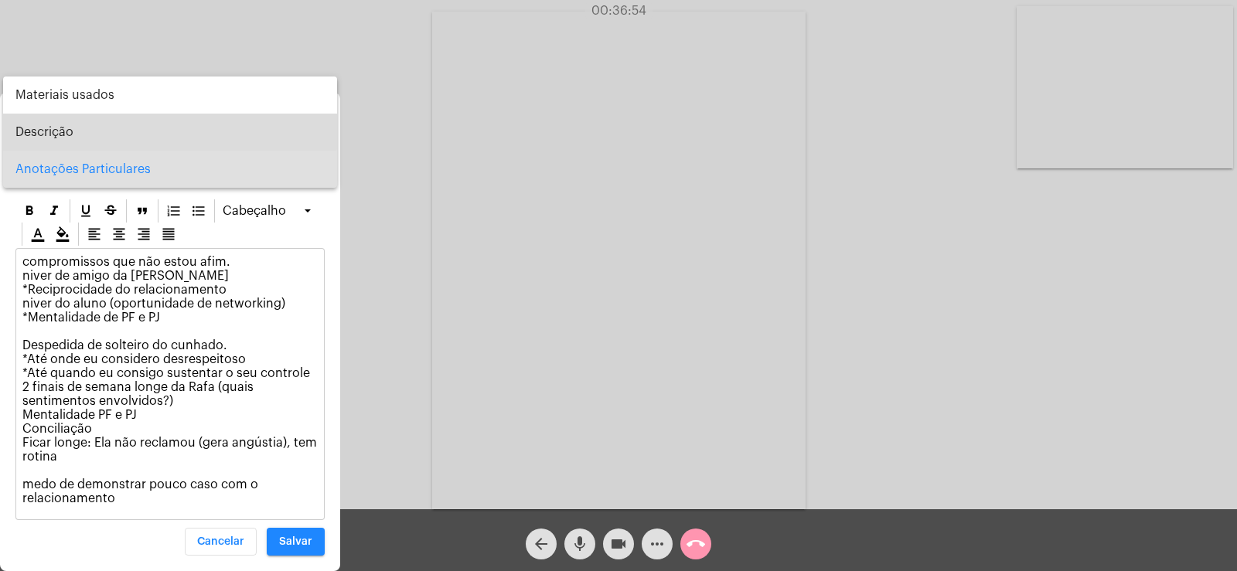
click at [72, 121] on span "Descrição" at bounding box center [169, 132] width 309 height 37
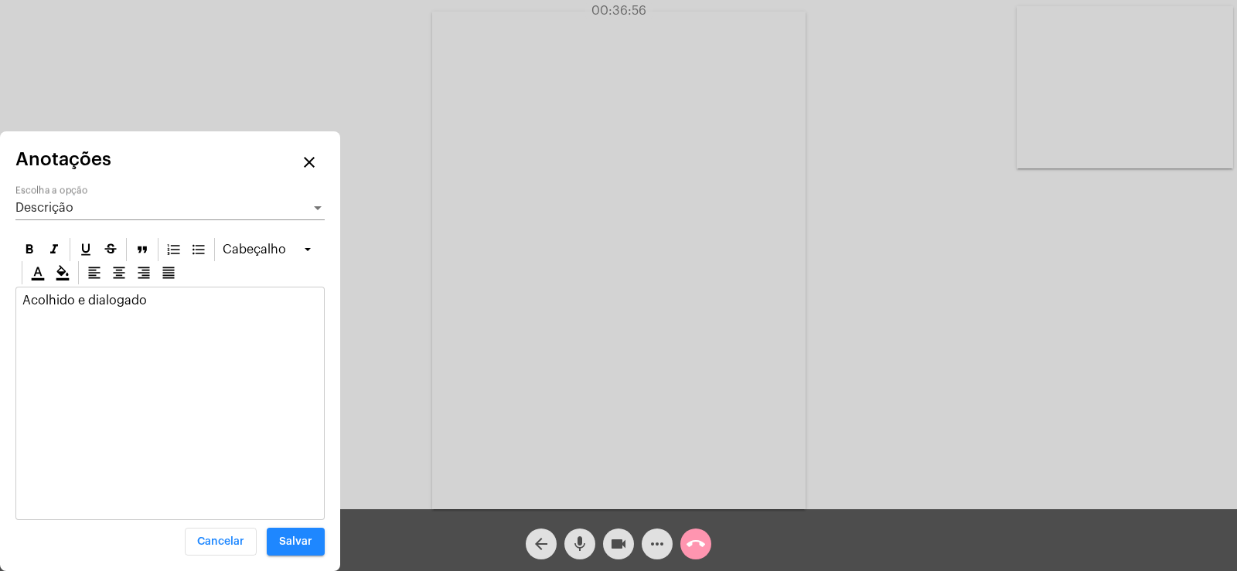
click at [159, 302] on p "Acolhido e dialogado" at bounding box center [169, 301] width 295 height 14
click at [77, 210] on div "Descrição" at bounding box center [162, 208] width 295 height 14
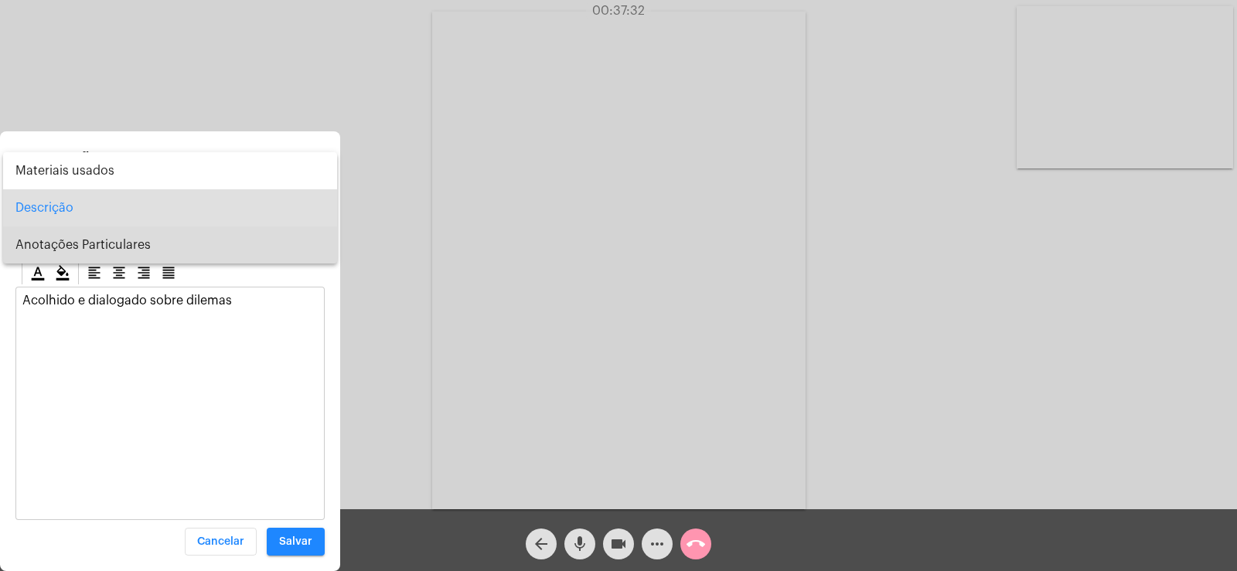
click at [81, 235] on span "Anotações Particulares" at bounding box center [169, 245] width 309 height 37
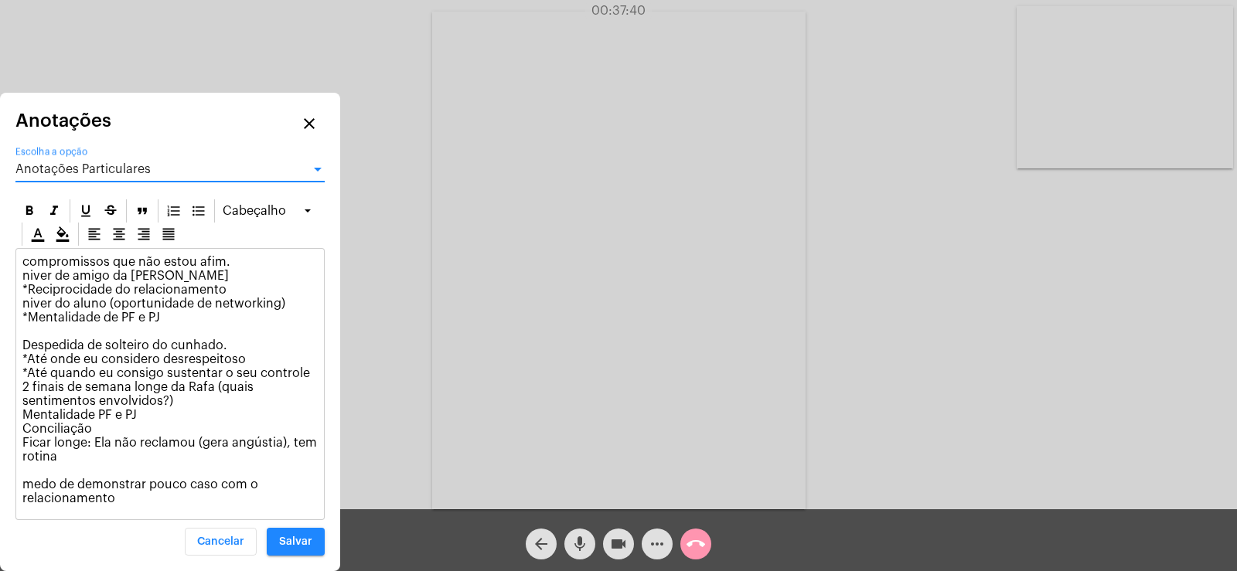
click at [115, 170] on span "Anotações Particulares" at bounding box center [82, 169] width 135 height 12
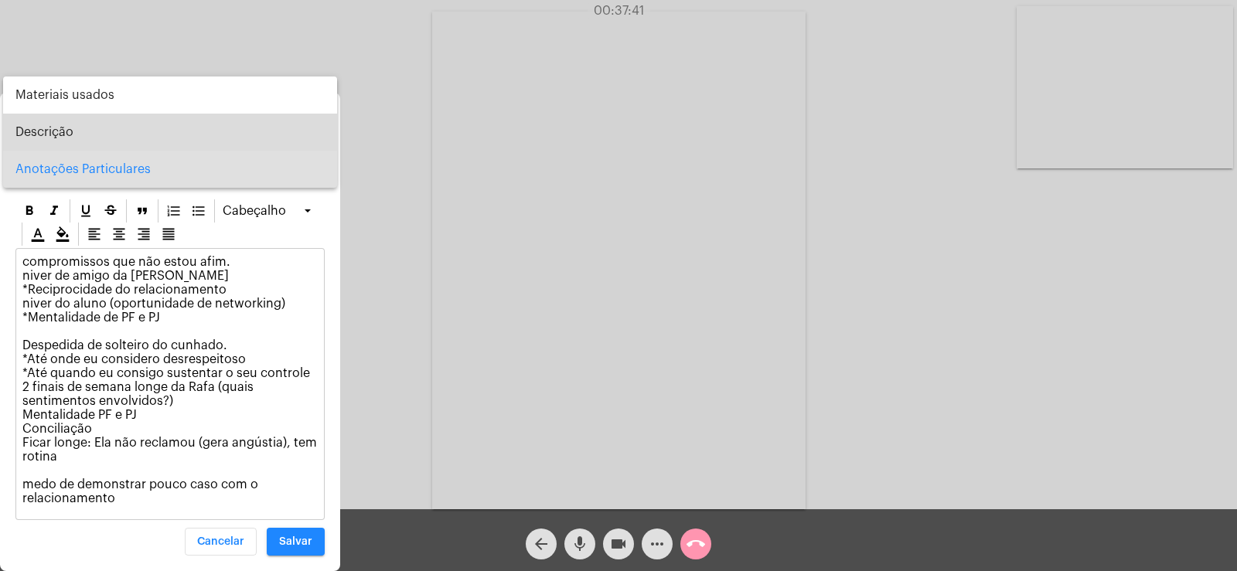
click at [126, 148] on span "Descrição" at bounding box center [169, 132] width 309 height 37
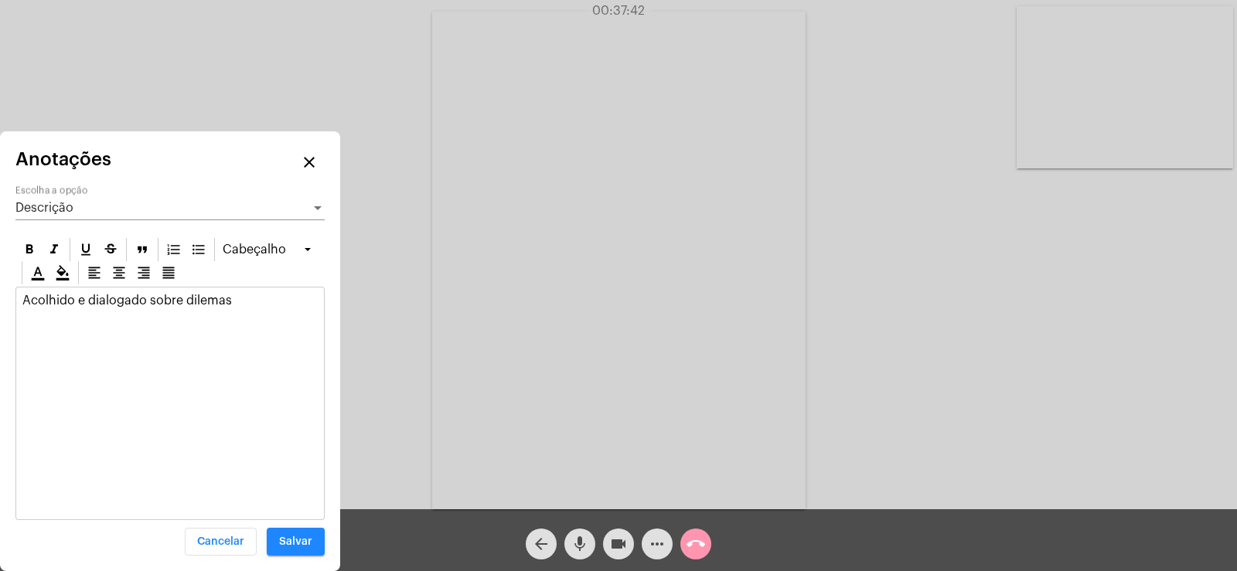
click at [234, 308] on div "Acolhido e dialogado sobre dilemas" at bounding box center [170, 305] width 308 height 34
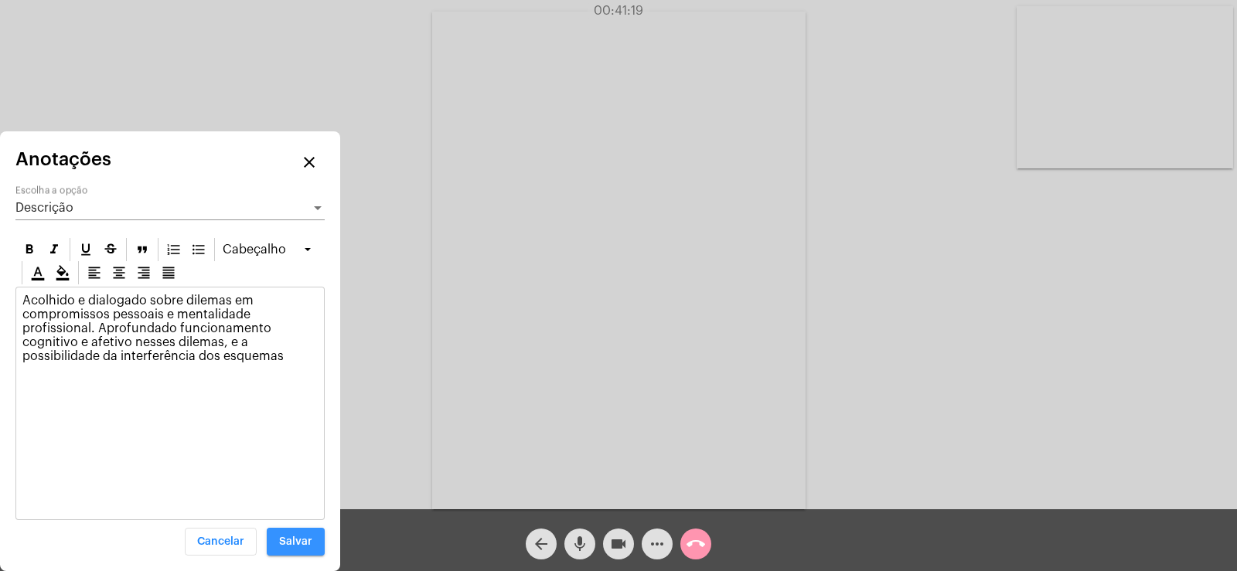
click at [303, 535] on button "Salvar" at bounding box center [296, 542] width 58 height 28
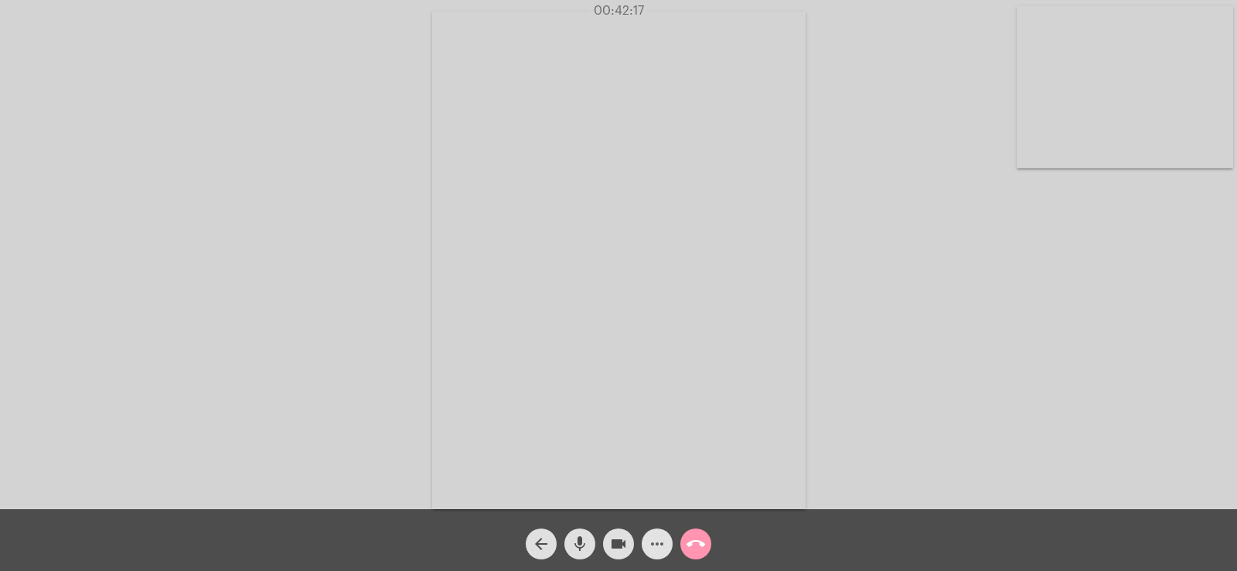
click at [660, 551] on mat-icon "more_horiz" at bounding box center [657, 544] width 19 height 19
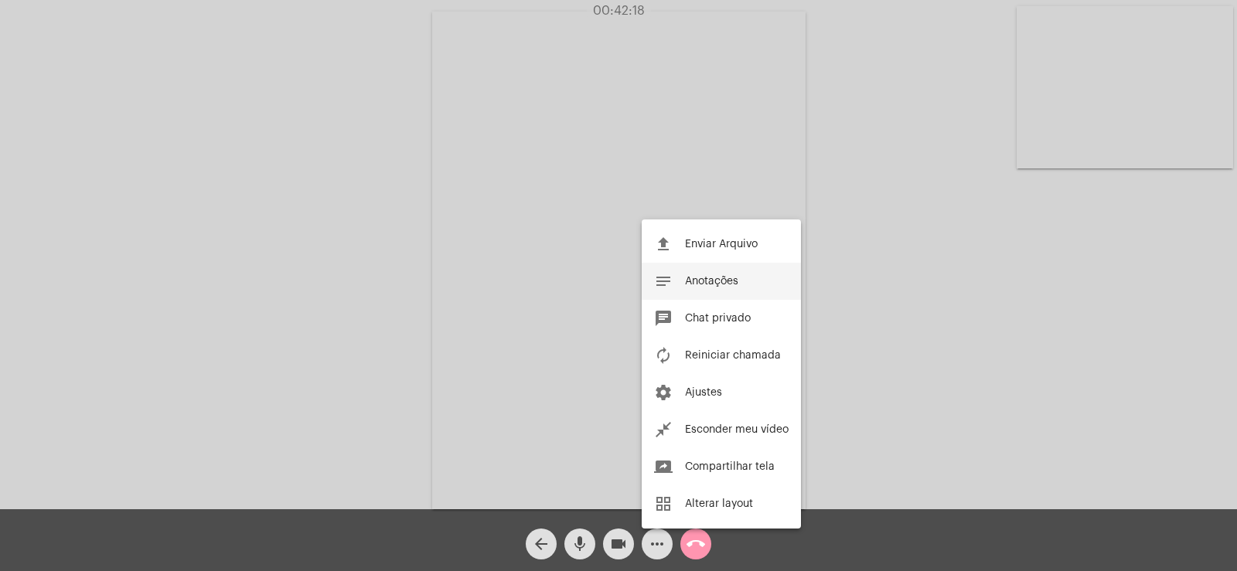
click at [707, 281] on span "Anotações" at bounding box center [711, 281] width 53 height 11
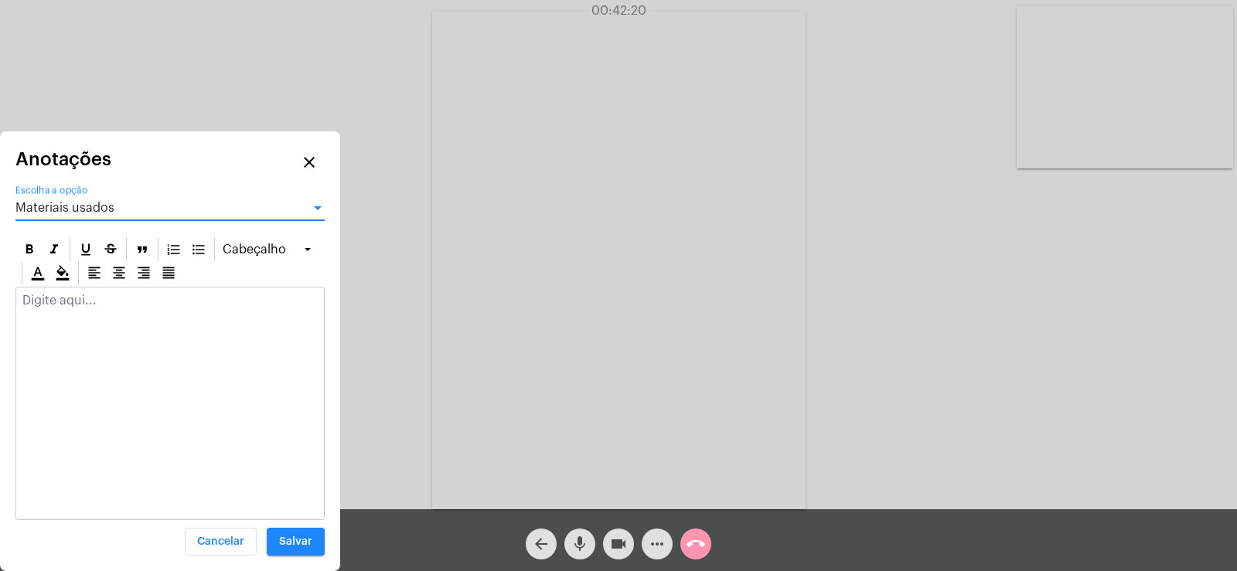
click at [167, 208] on div "Materiais usados" at bounding box center [162, 208] width 295 height 14
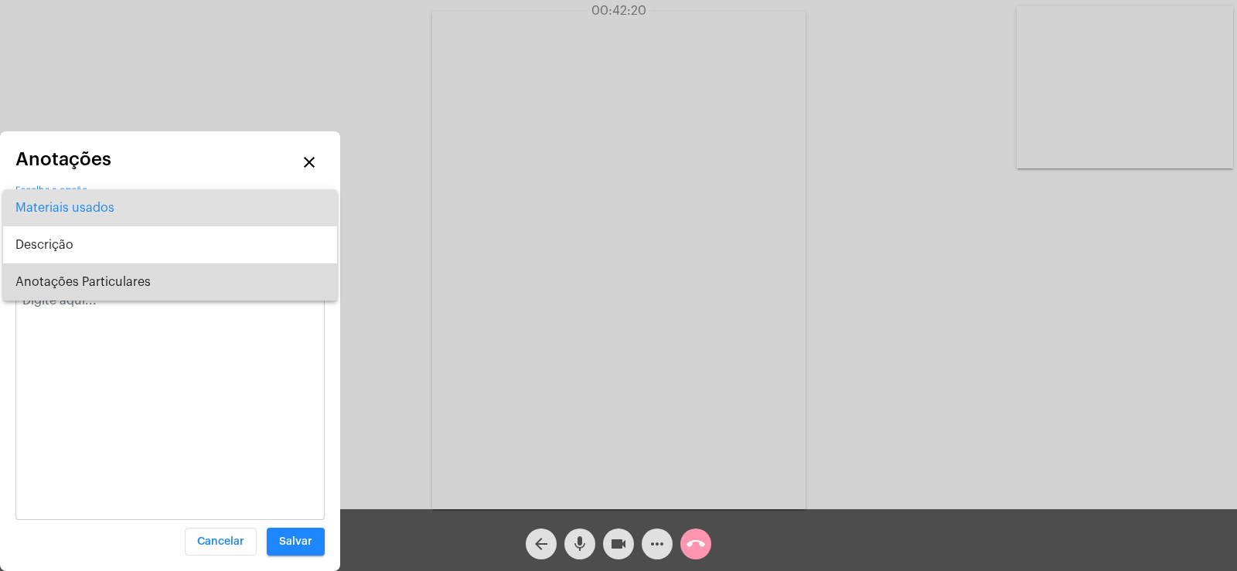
click at [140, 279] on span "Anotações Particulares" at bounding box center [169, 282] width 309 height 37
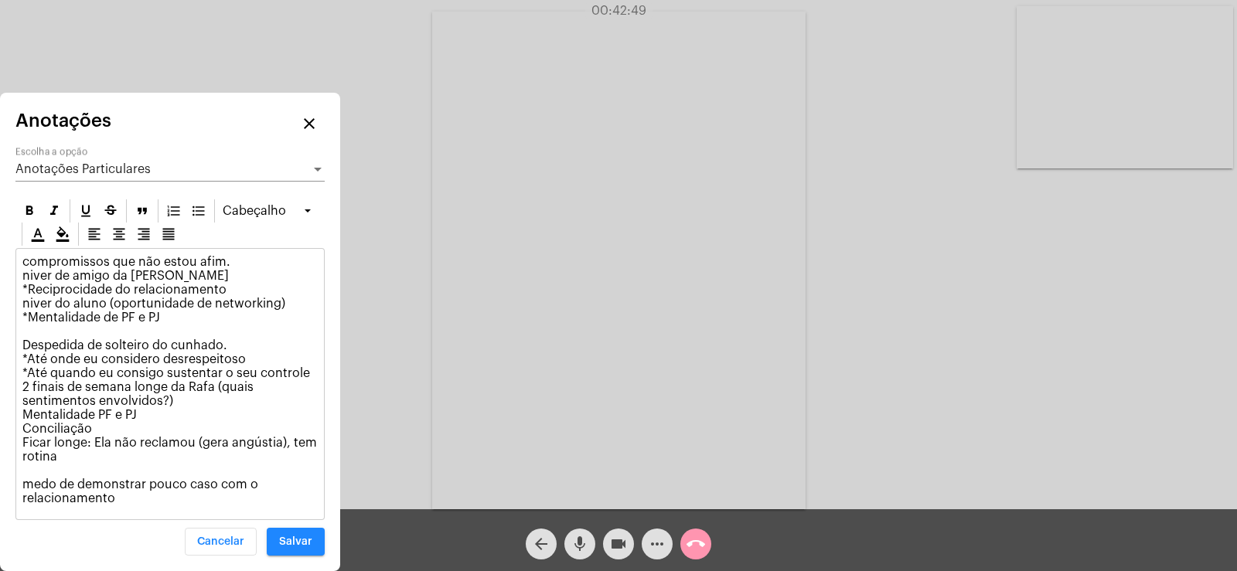
drag, startPoint x: 22, startPoint y: 486, endPoint x: 136, endPoint y: 509, distance: 116.0
click at [136, 509] on div "compromissos que não estou afim. niver de amigo da [PERSON_NAME] *Reciprocidade…" at bounding box center [170, 384] width 308 height 271
click at [294, 548] on button "Salvar" at bounding box center [296, 542] width 58 height 28
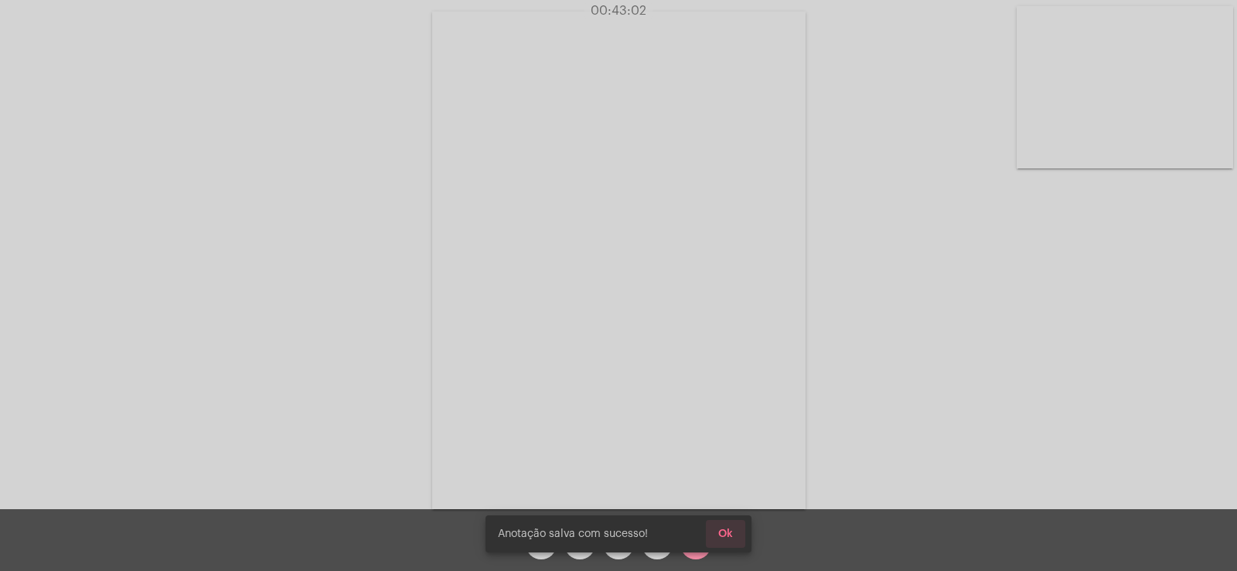
click at [722, 531] on span "Ok" at bounding box center [725, 534] width 15 height 11
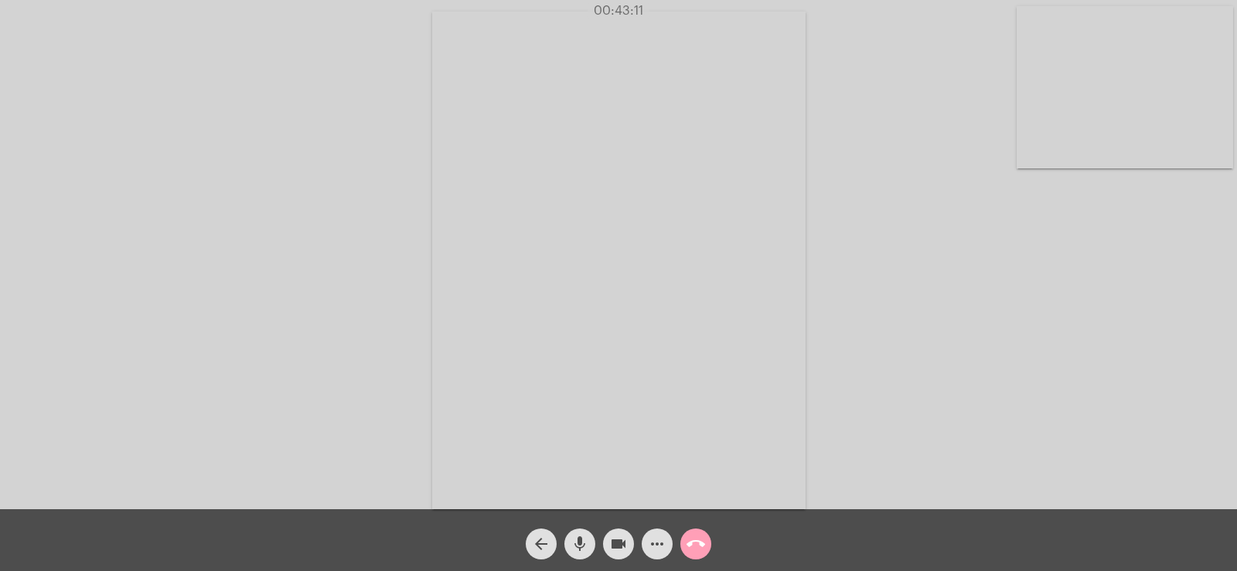
click at [697, 537] on mat-icon "call_end" at bounding box center [696, 544] width 19 height 19
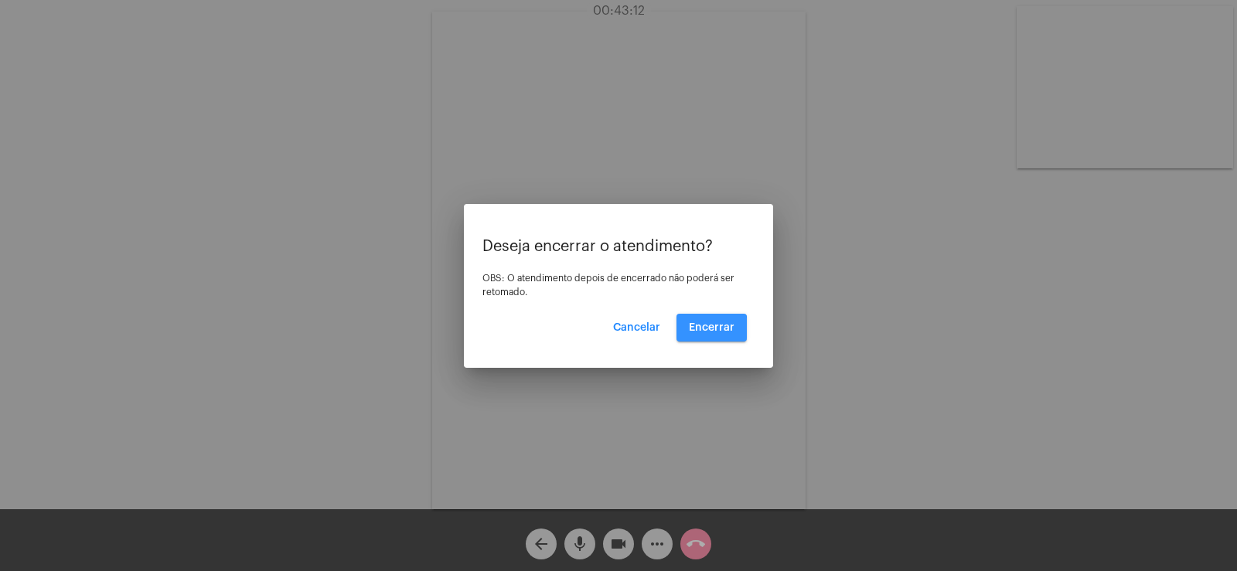
click at [705, 330] on span "Encerrar" at bounding box center [712, 327] width 46 height 11
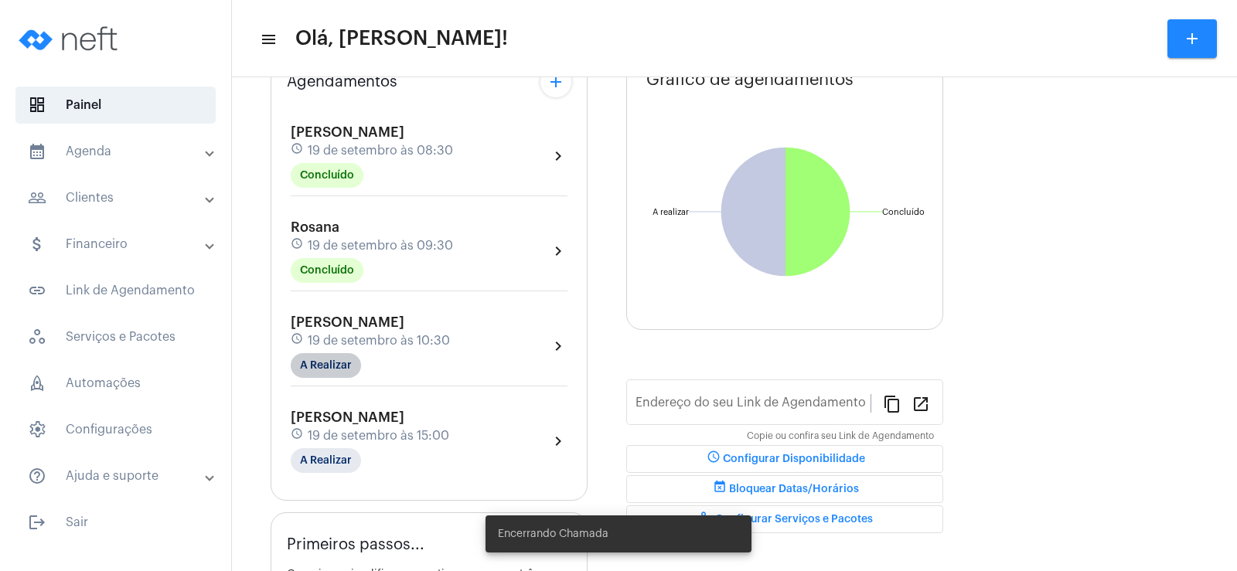
type input "[URL][DOMAIN_NAME]"
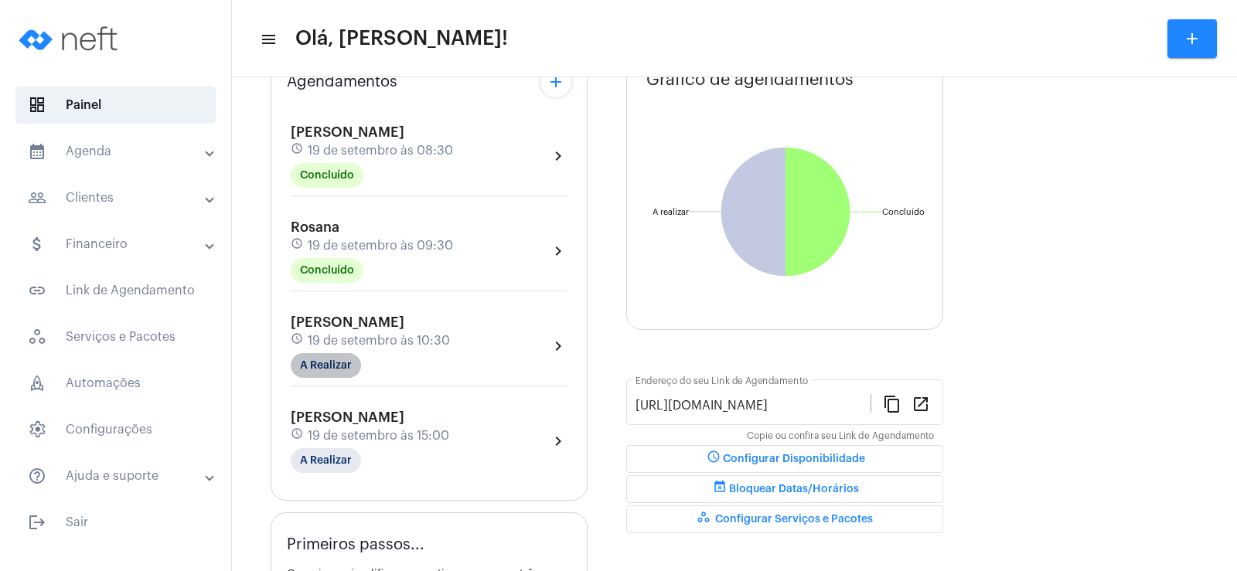
click at [325, 360] on mat-chip "A Realizar" at bounding box center [326, 365] width 70 height 25
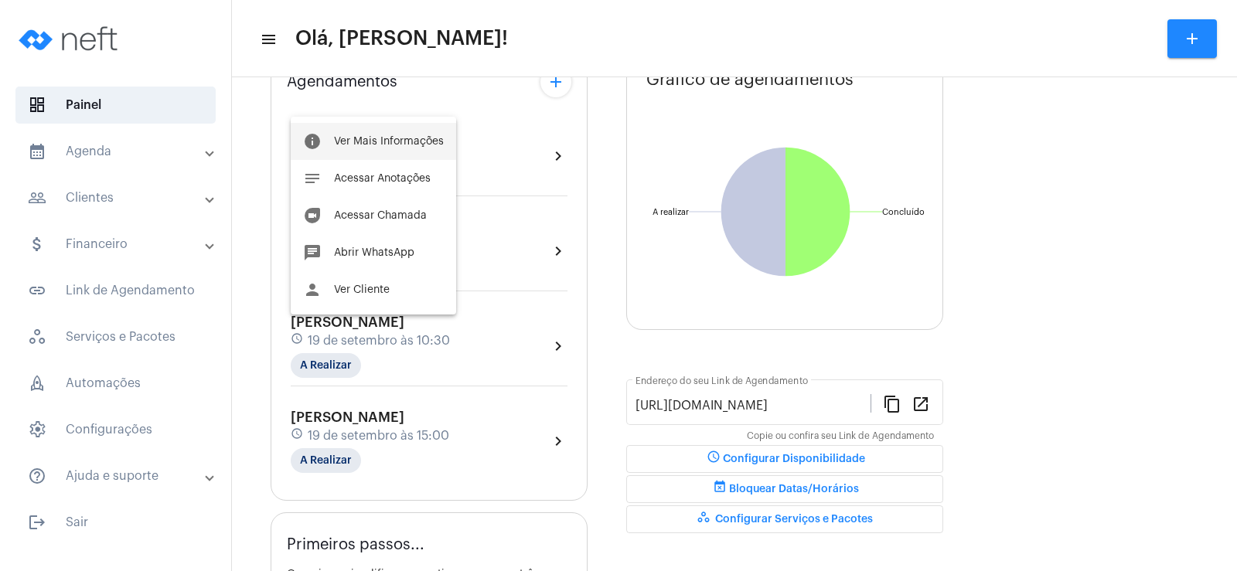
click at [365, 135] on button "info Ver Mais Informações" at bounding box center [373, 141] width 165 height 37
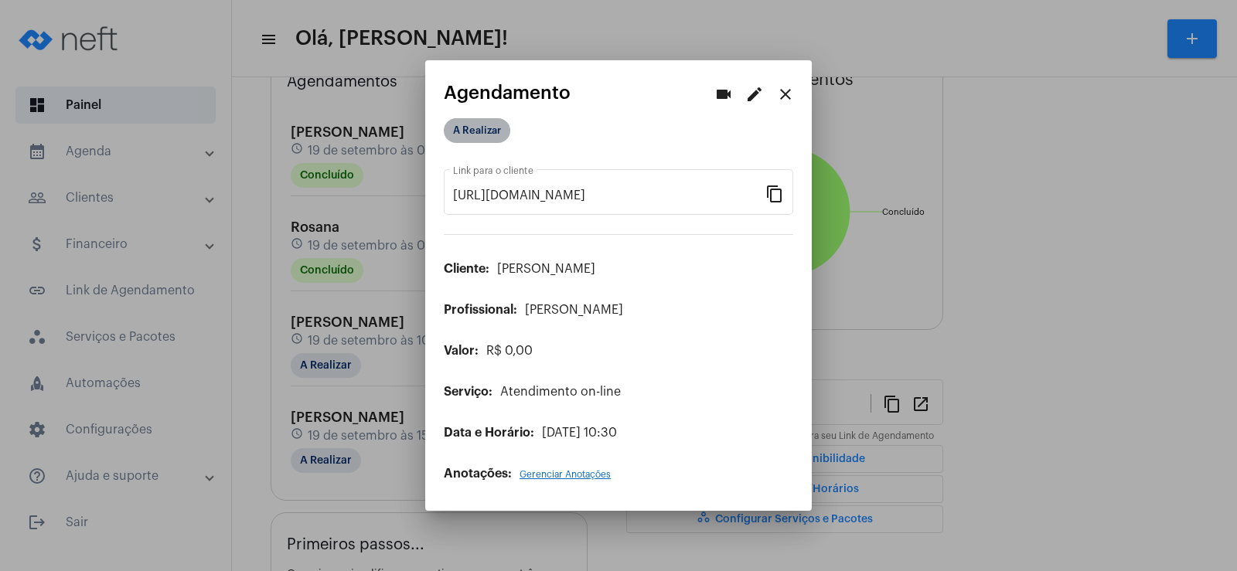
click at [478, 123] on mat-chip "A Realizar" at bounding box center [477, 130] width 67 height 25
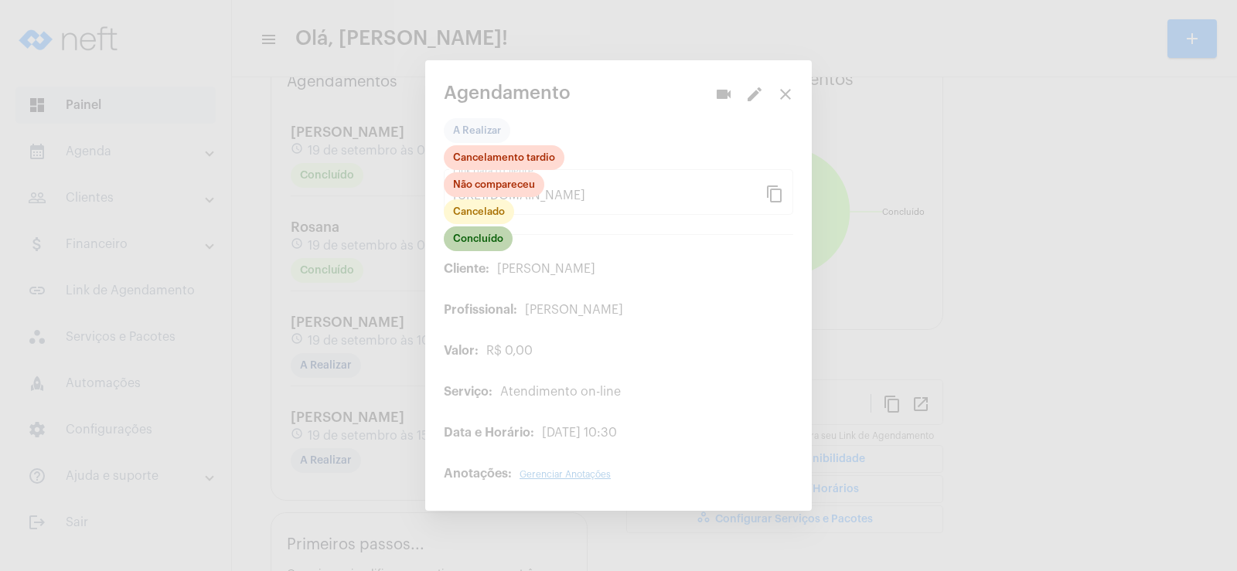
click at [483, 244] on mat-chip "Concluído" at bounding box center [478, 239] width 69 height 25
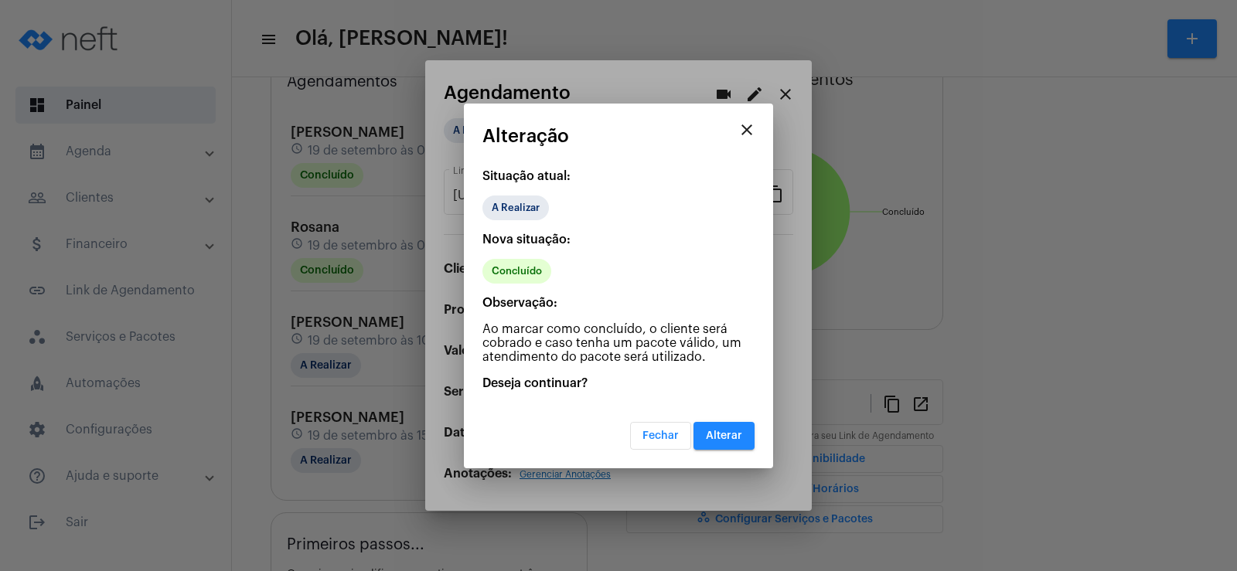
click at [736, 449] on button "Alterar" at bounding box center [724, 436] width 61 height 28
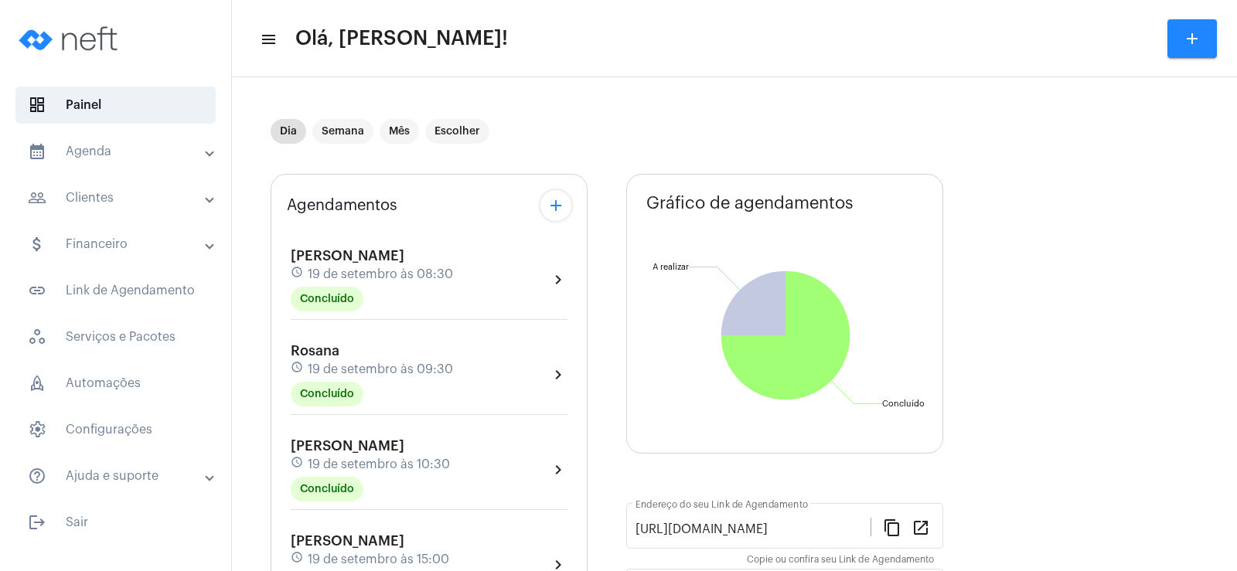
scroll to position [155, 0]
